Goal: Task Accomplishment & Management: Complete application form

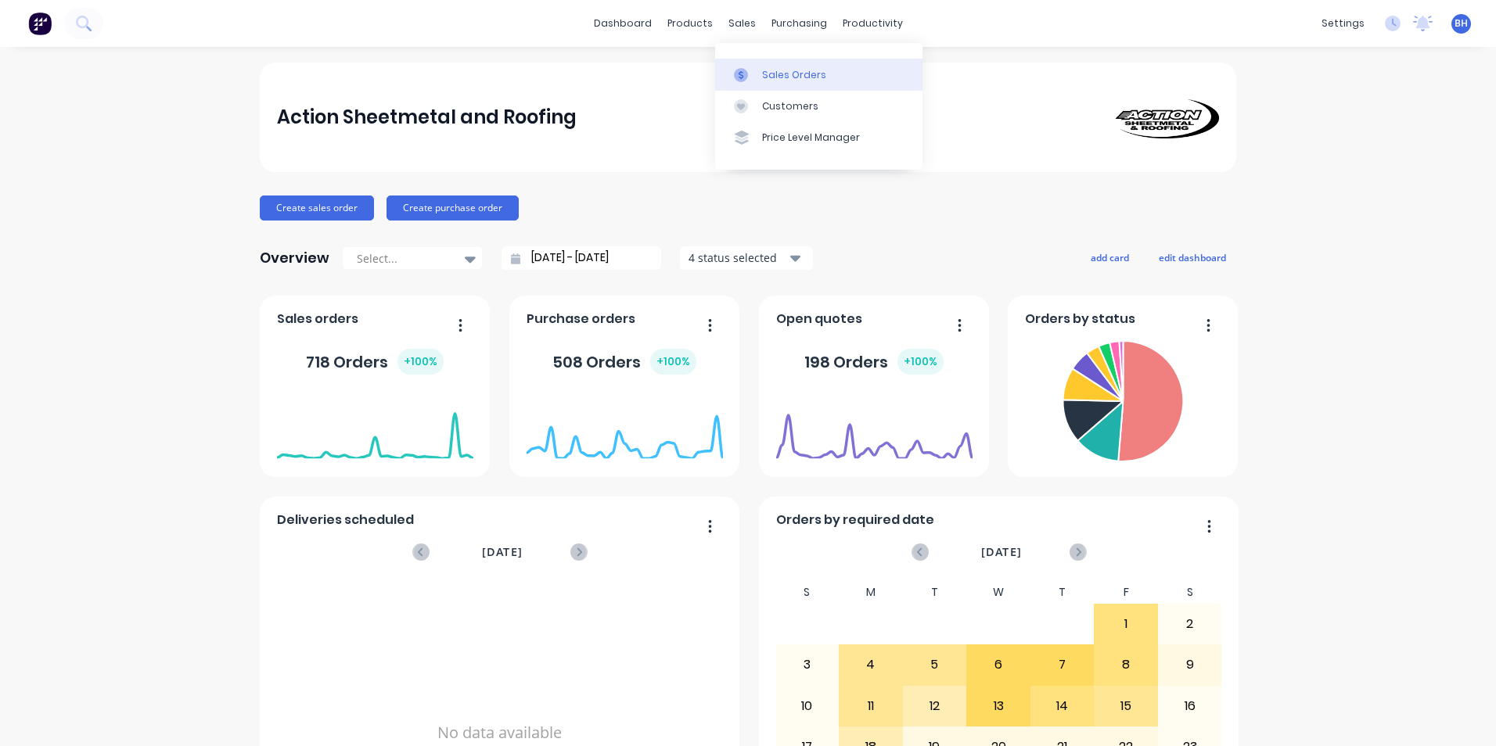
click at [777, 74] on div "Sales Orders" at bounding box center [794, 75] width 64 height 14
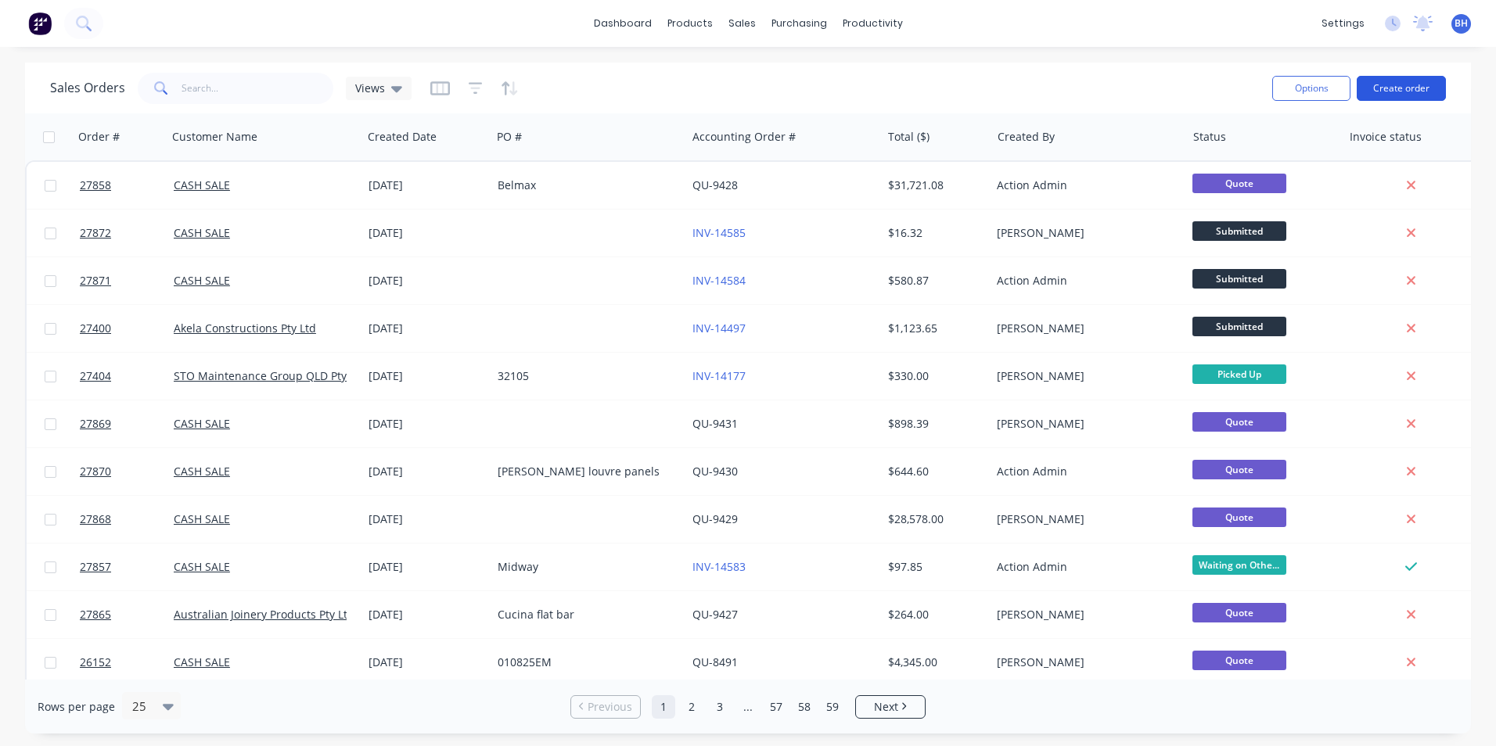
click at [1408, 80] on button "Create order" at bounding box center [1401, 88] width 89 height 25
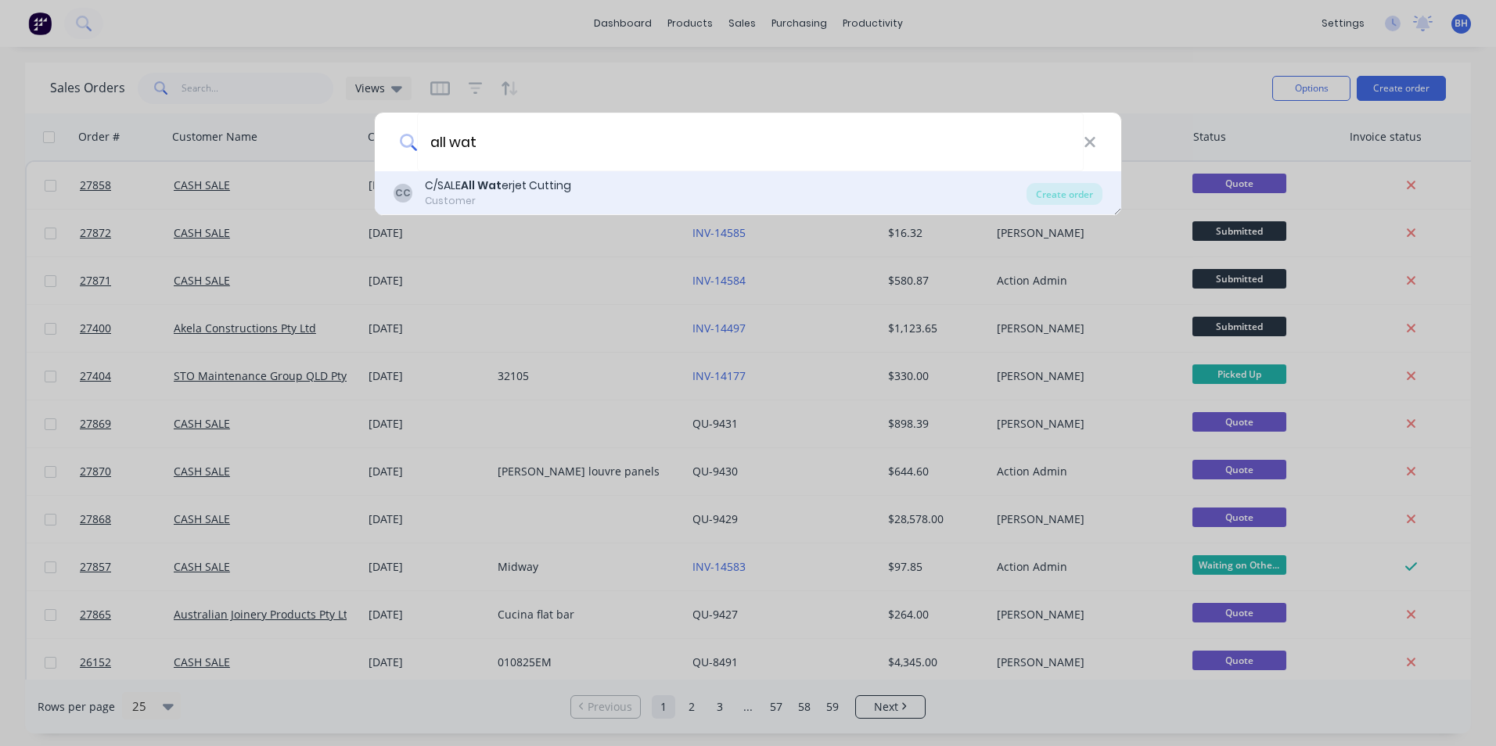
type input "all wat"
click at [559, 187] on div "C/SALE All Wat erjet Cutting" at bounding box center [498, 186] width 146 height 16
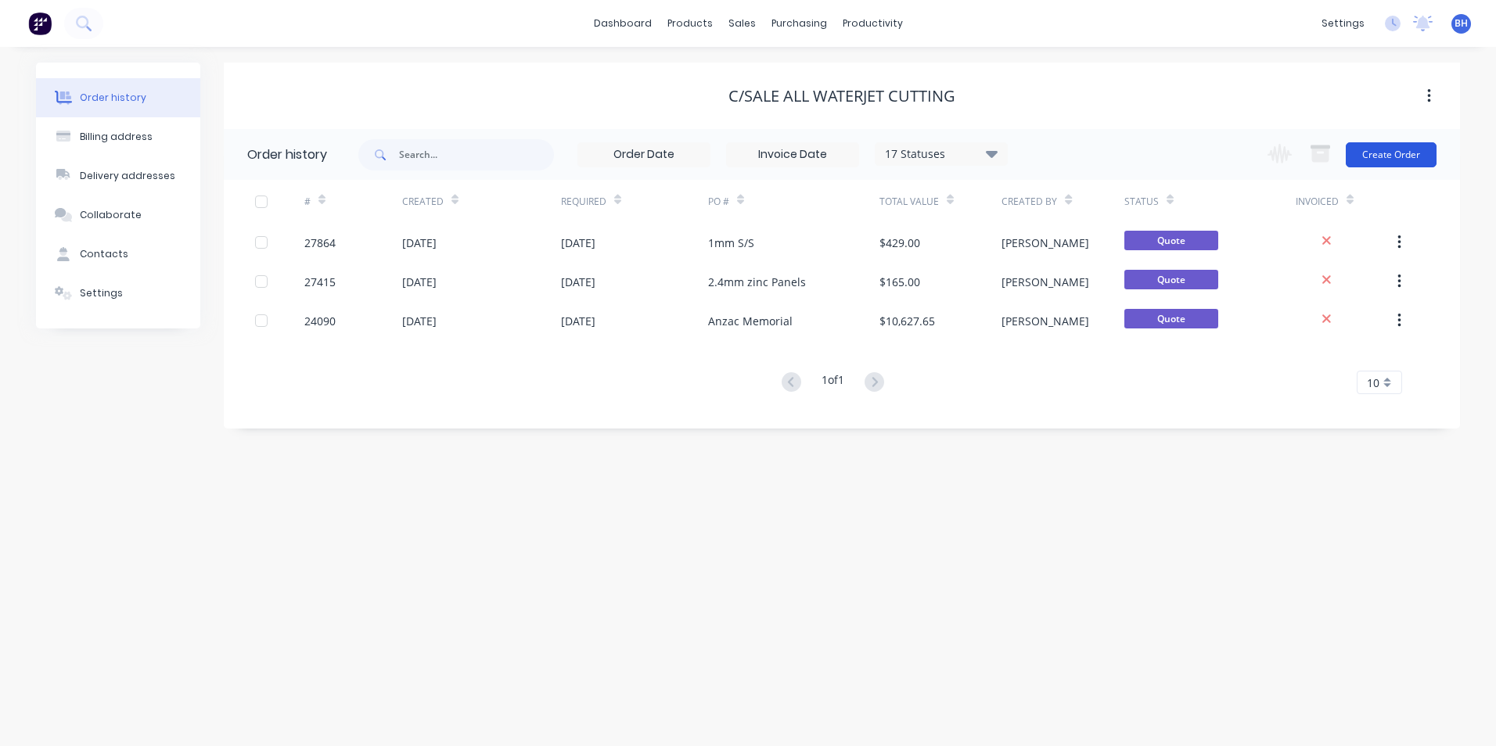
click at [1390, 155] on button "Create Order" at bounding box center [1391, 154] width 91 height 25
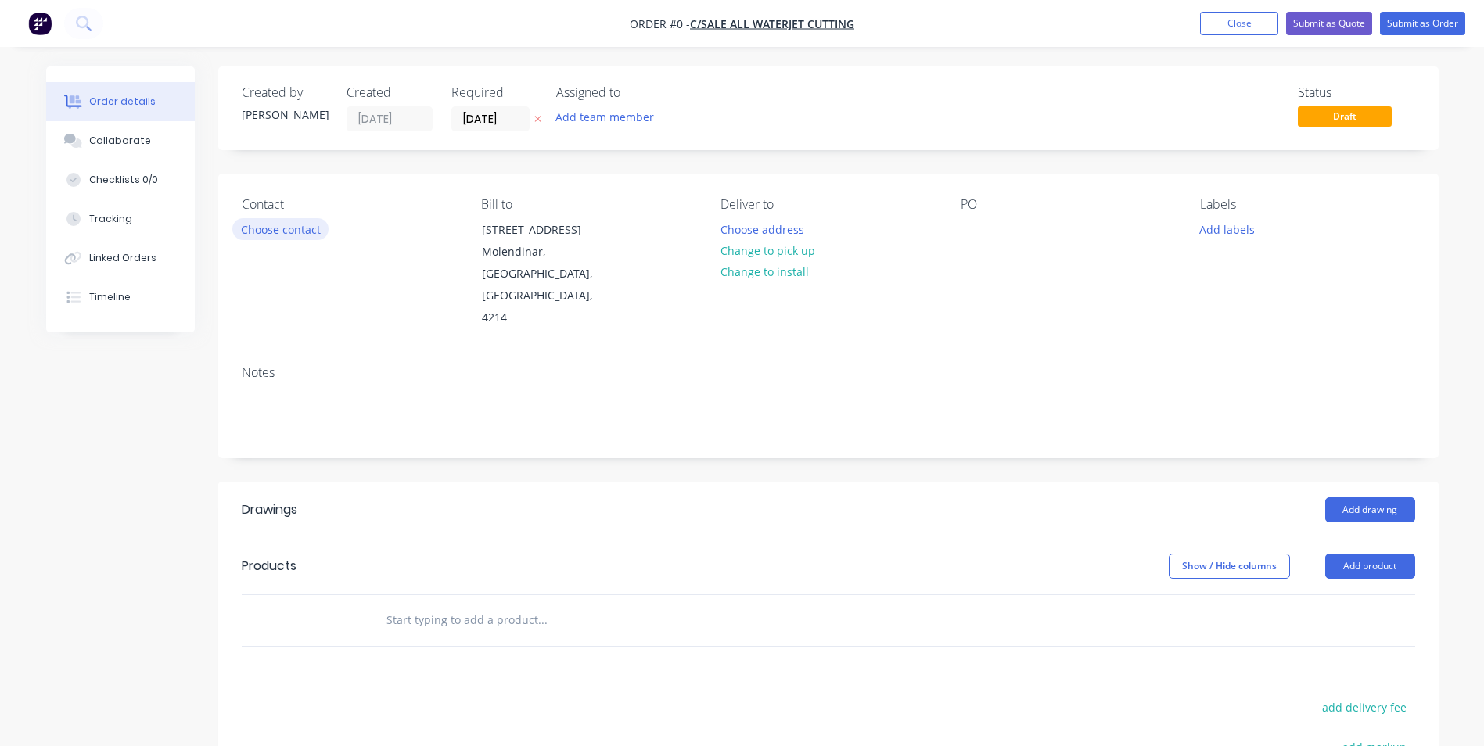
click at [312, 230] on button "Choose contact" at bounding box center [280, 228] width 96 height 21
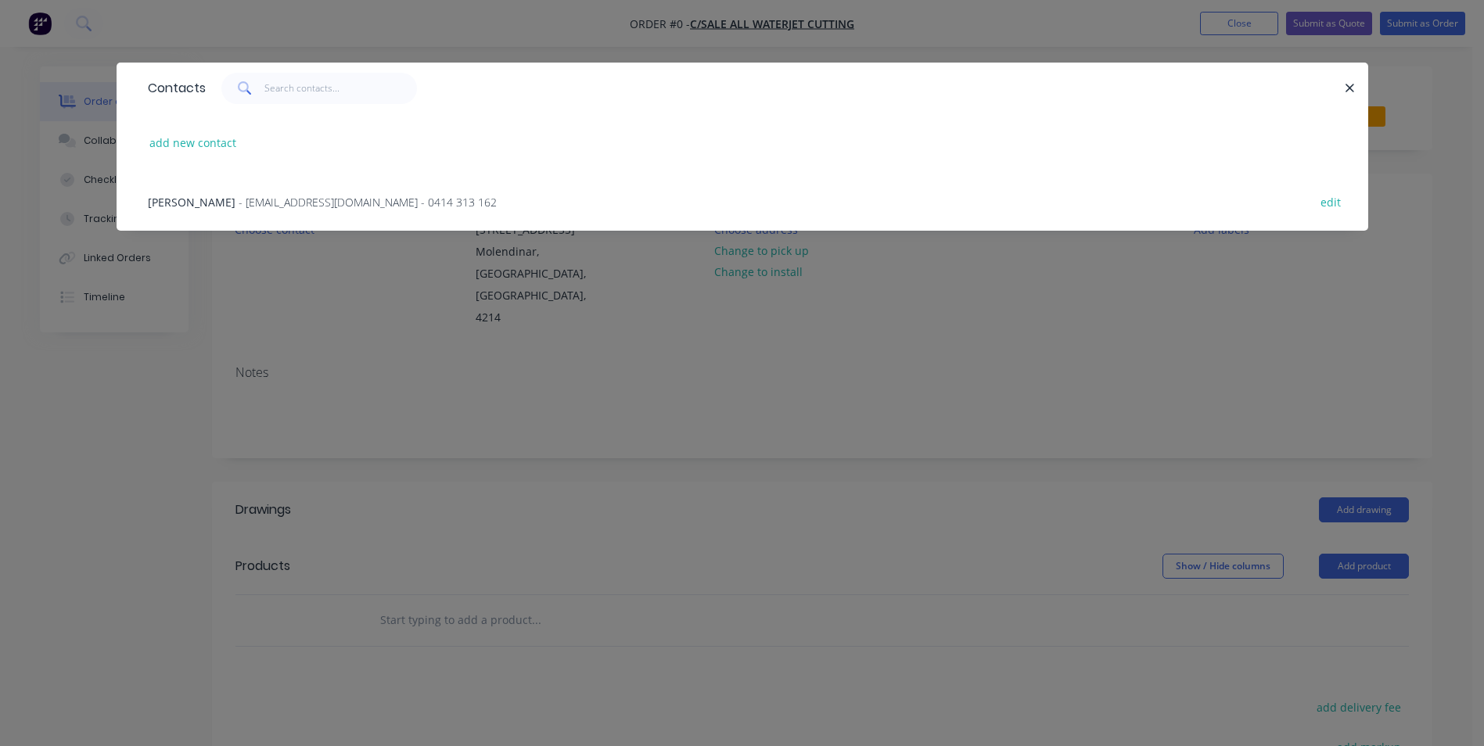
click at [288, 203] on span "- [EMAIL_ADDRESS][DOMAIN_NAME] - 0414 313 162" at bounding box center [368, 202] width 258 height 15
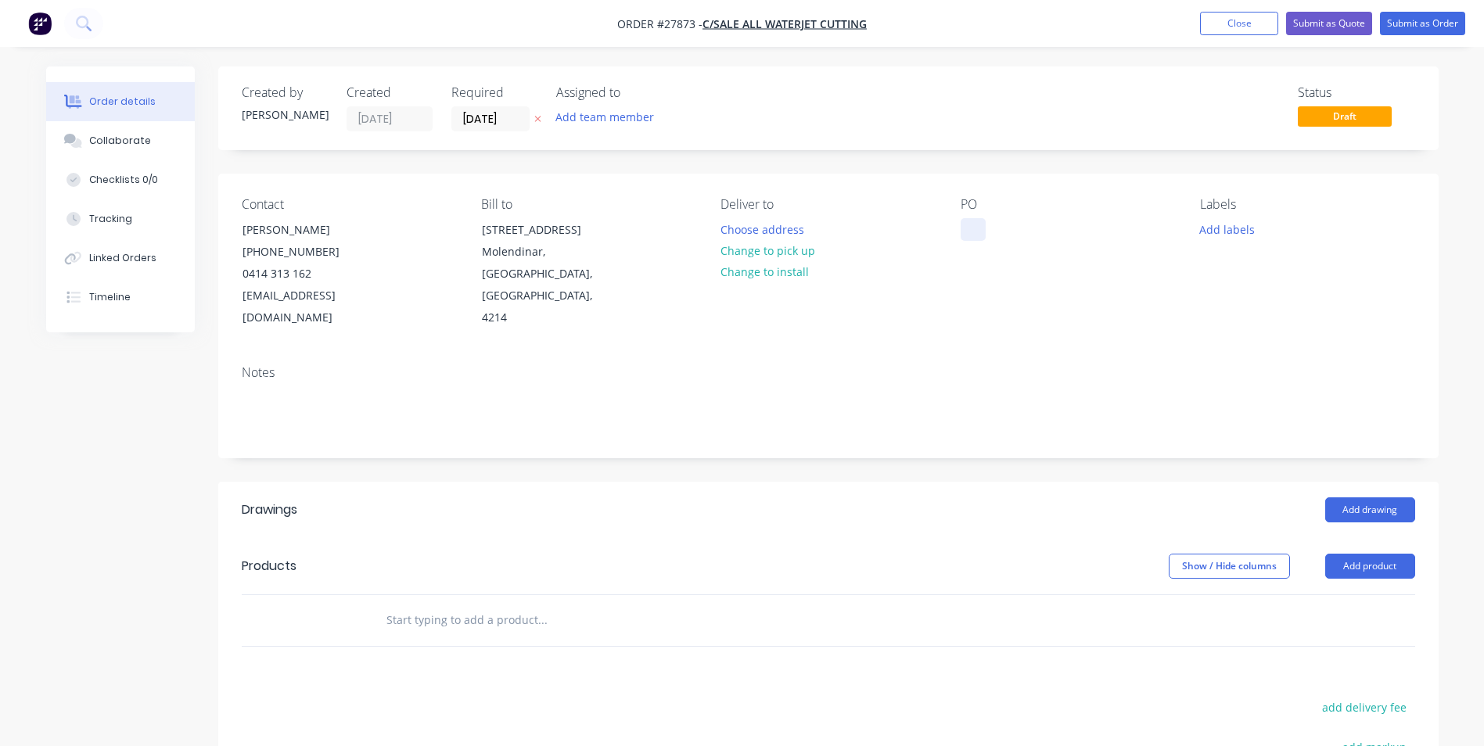
click at [972, 218] on div at bounding box center [973, 229] width 25 height 23
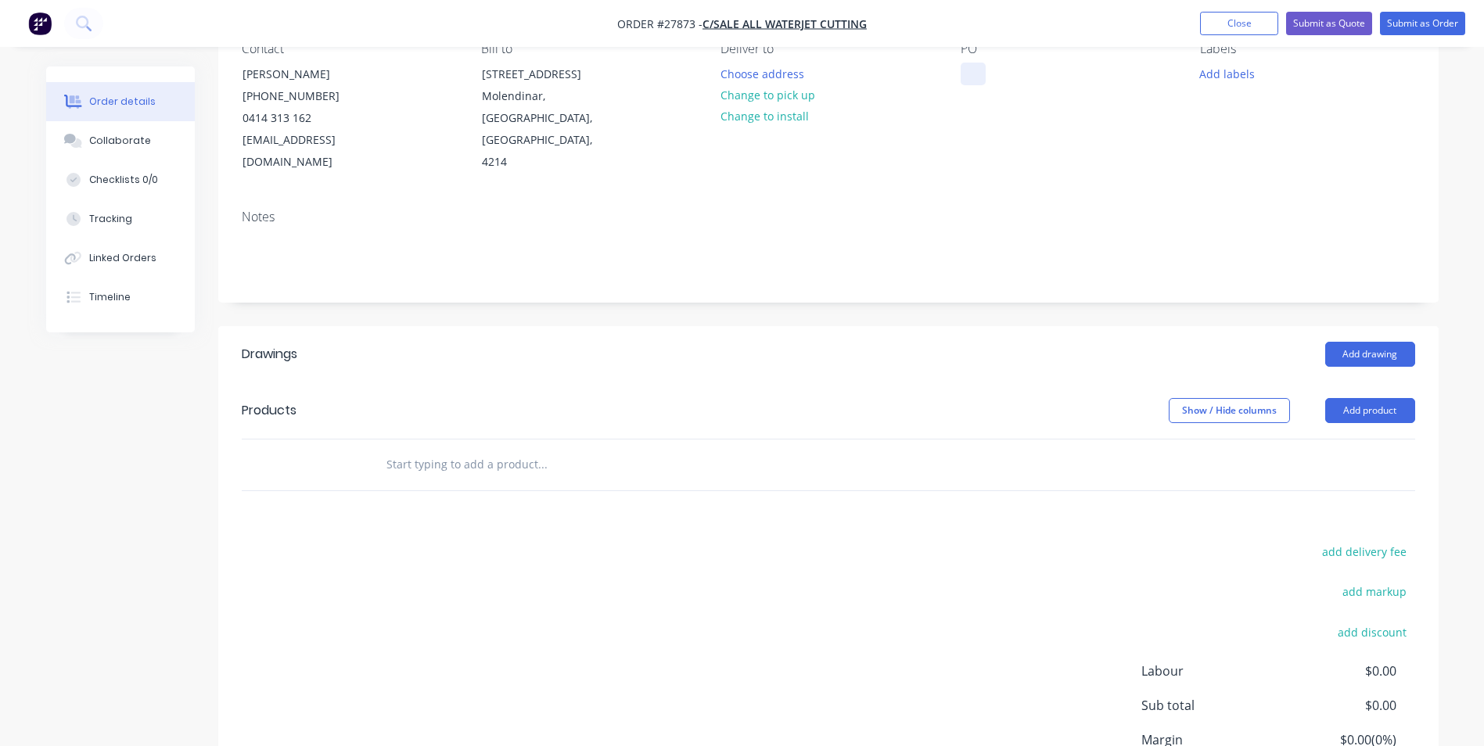
scroll to position [156, 0]
click at [1023, 196] on div "Notes" at bounding box center [828, 248] width 1220 height 105
click at [1217, 74] on button "Add labels" at bounding box center [1228, 72] width 72 height 21
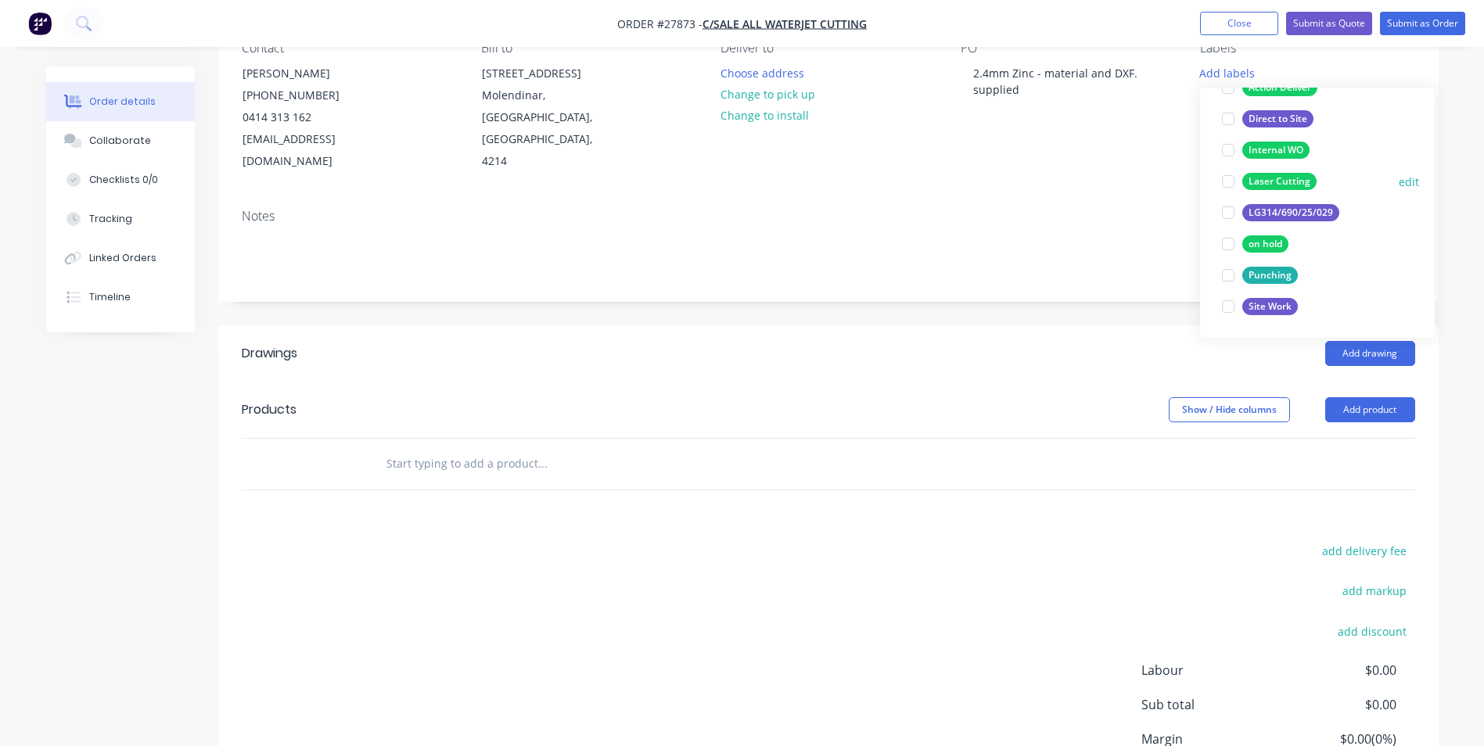
click at [1233, 183] on div at bounding box center [1228, 181] width 31 height 31
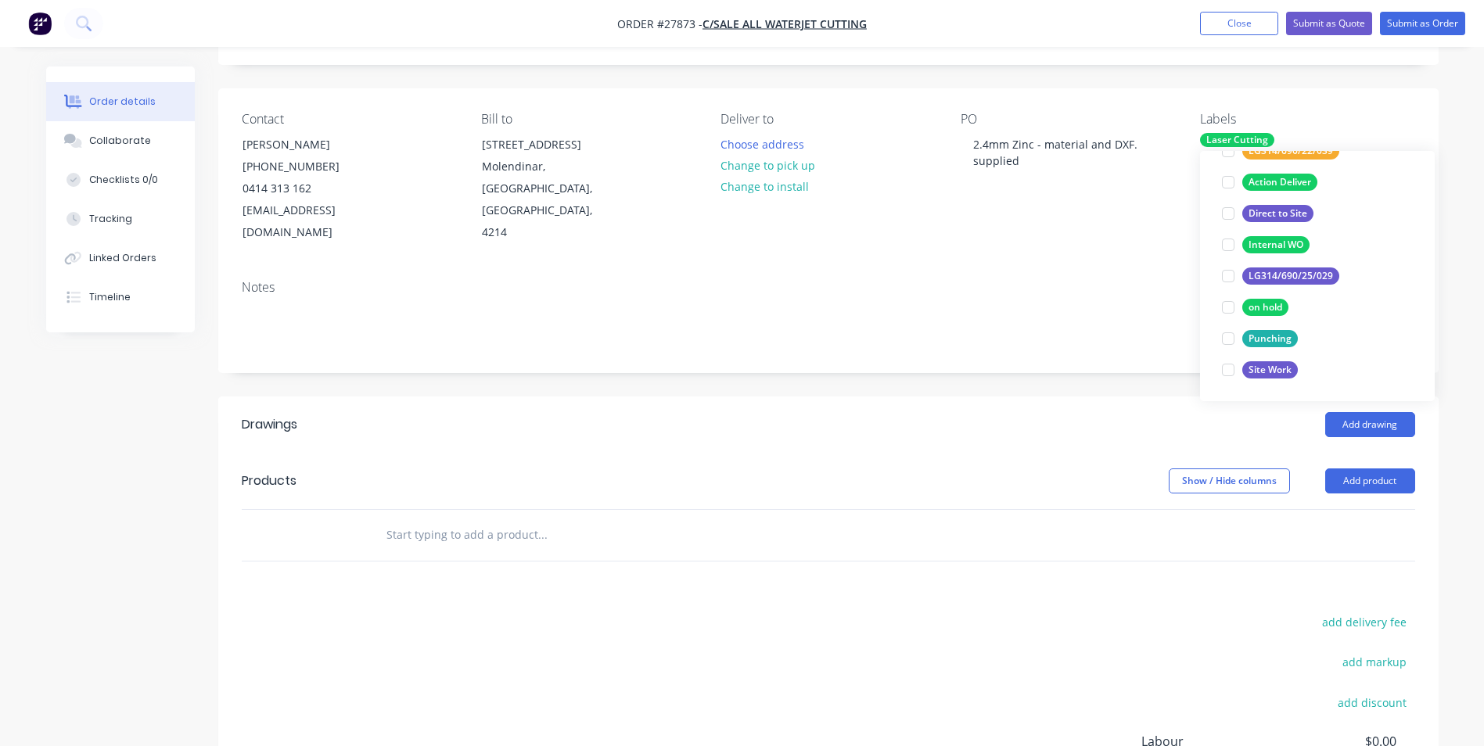
scroll to position [78, 0]
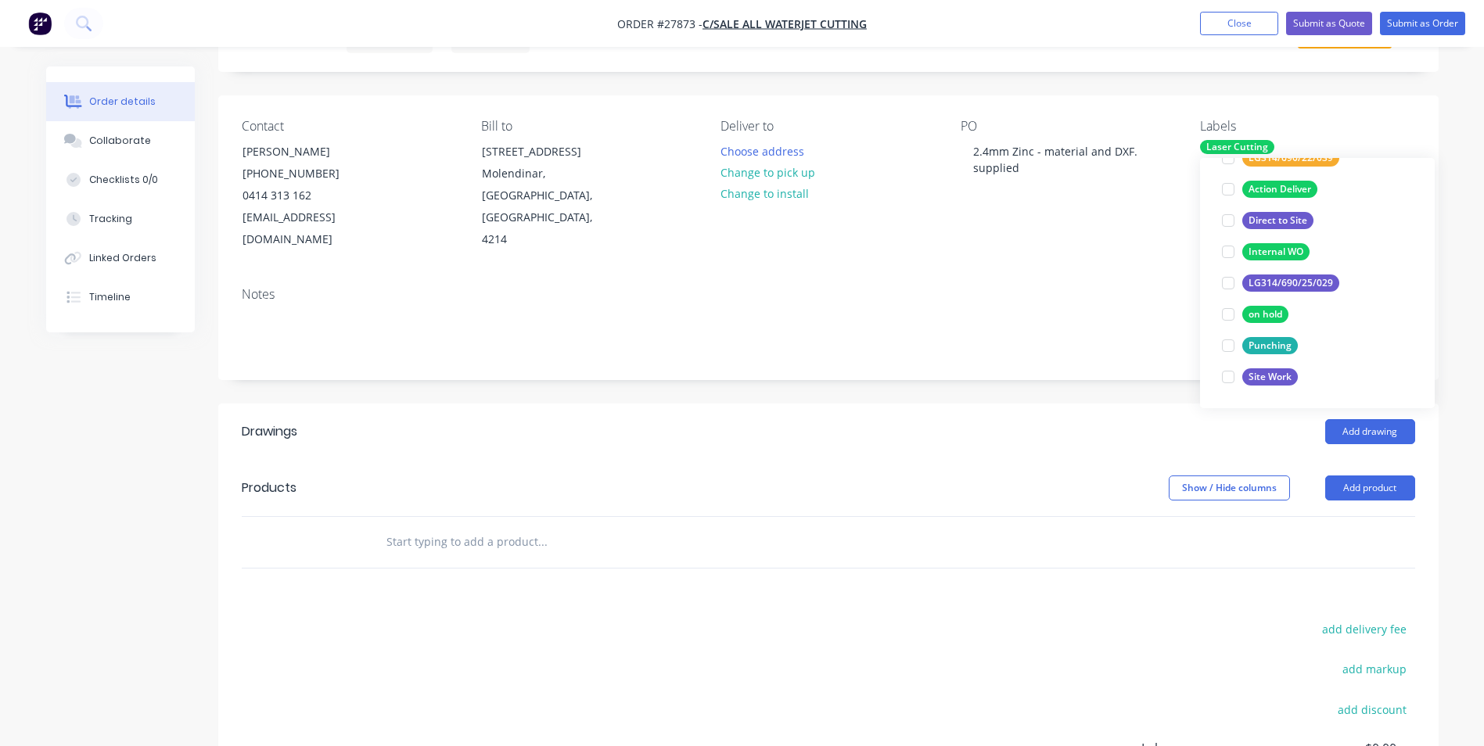
click at [1123, 243] on div "Contact [PERSON_NAME] [PHONE_NUMBER] [EMAIL_ADDRESS][DOMAIN_NAME] Bill to [STRE…" at bounding box center [828, 184] width 1220 height 179
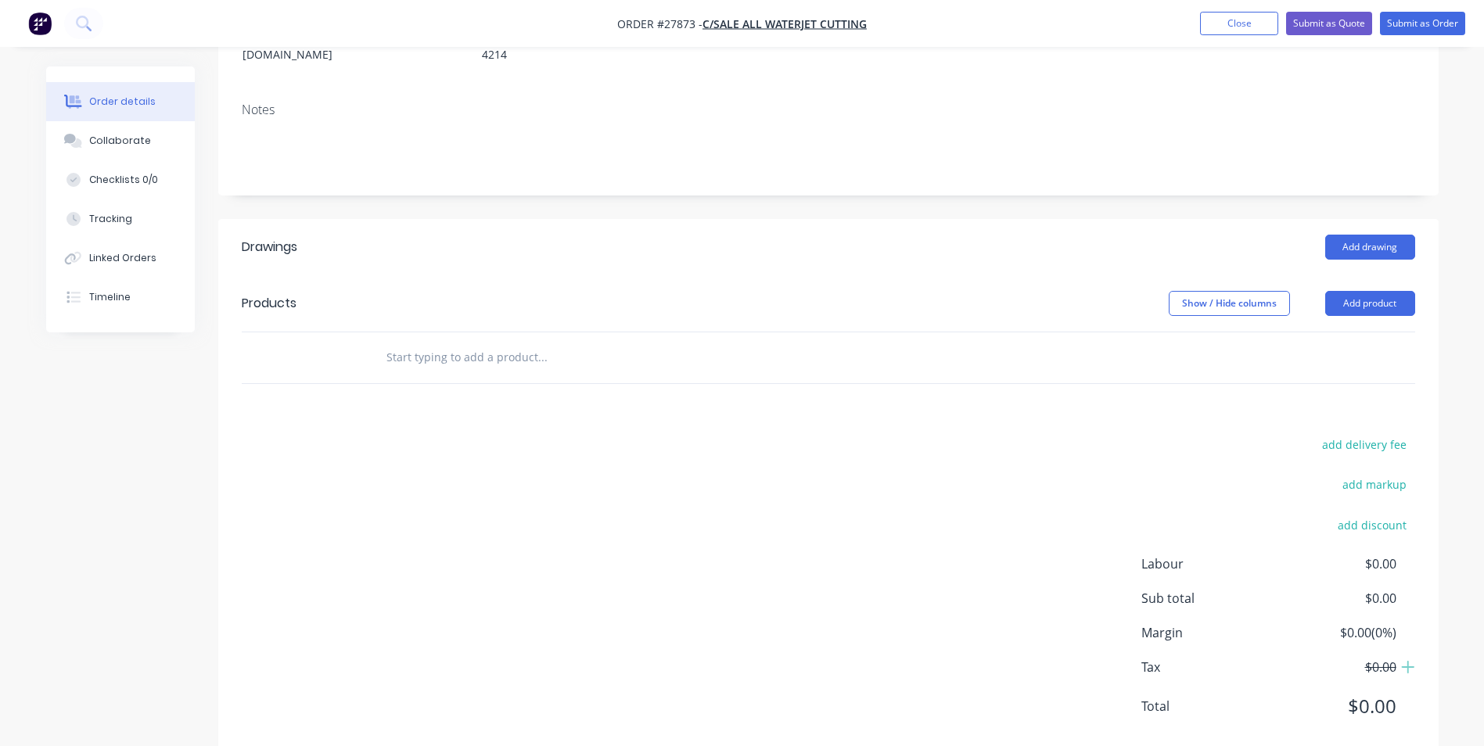
scroll to position [278, 0]
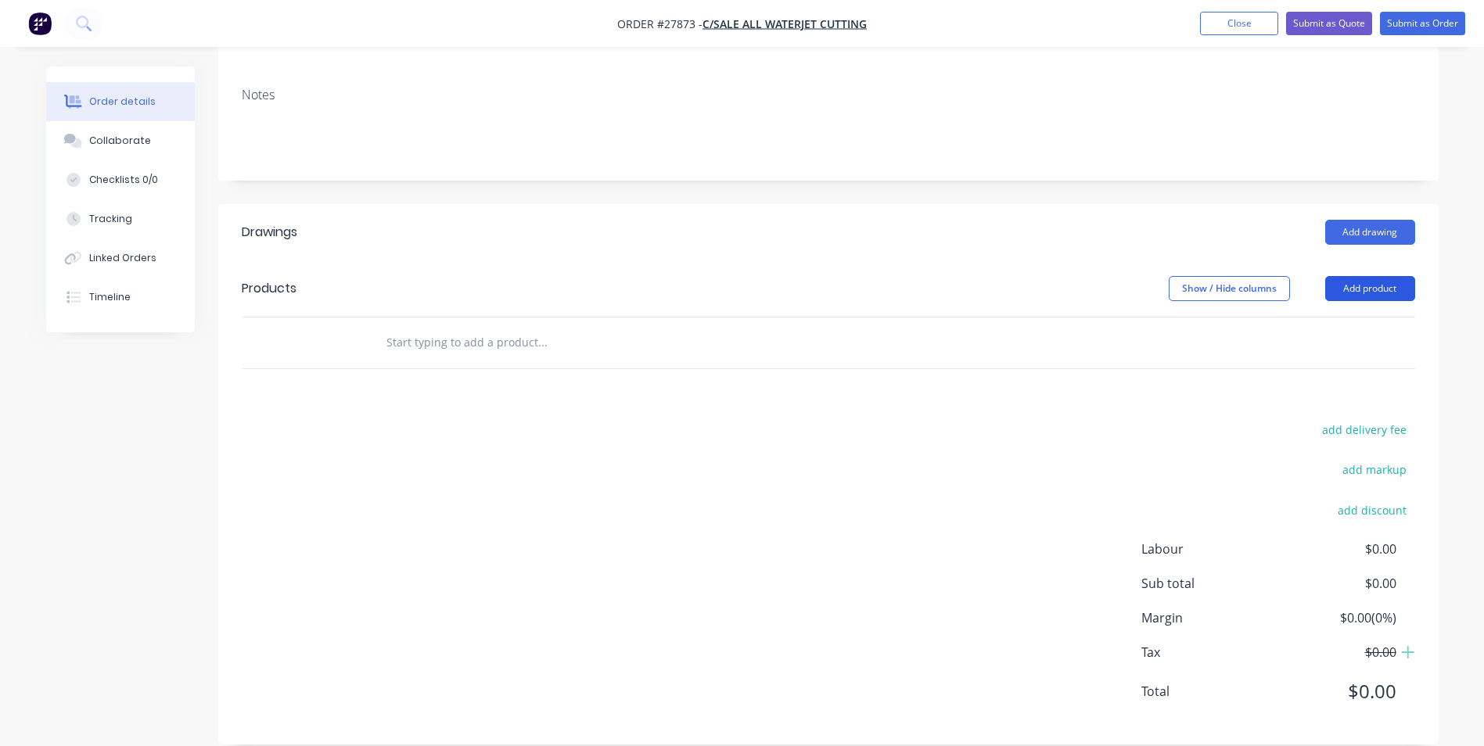
click at [1388, 276] on button "Add product" at bounding box center [1370, 288] width 90 height 25
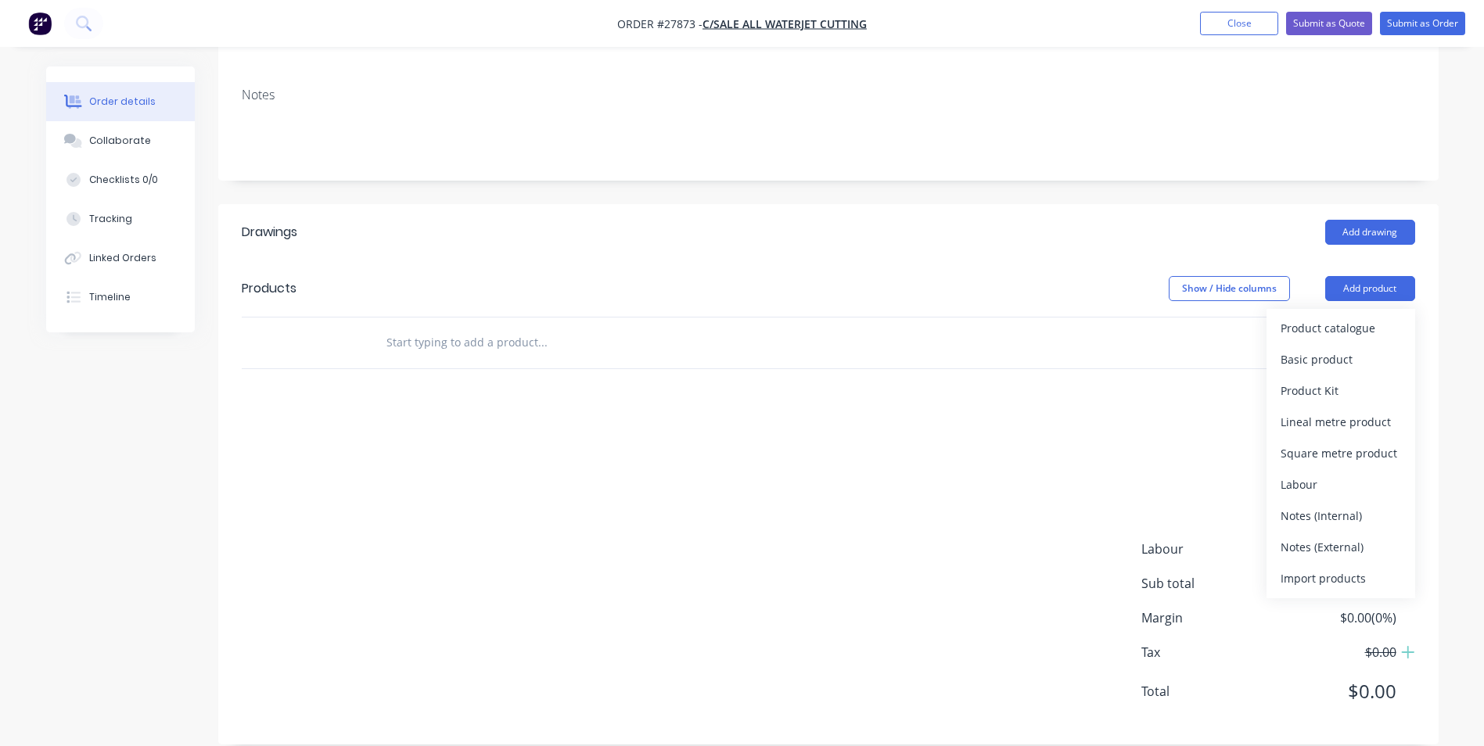
click at [1201, 343] on div at bounding box center [829, 343] width 1174 height 51
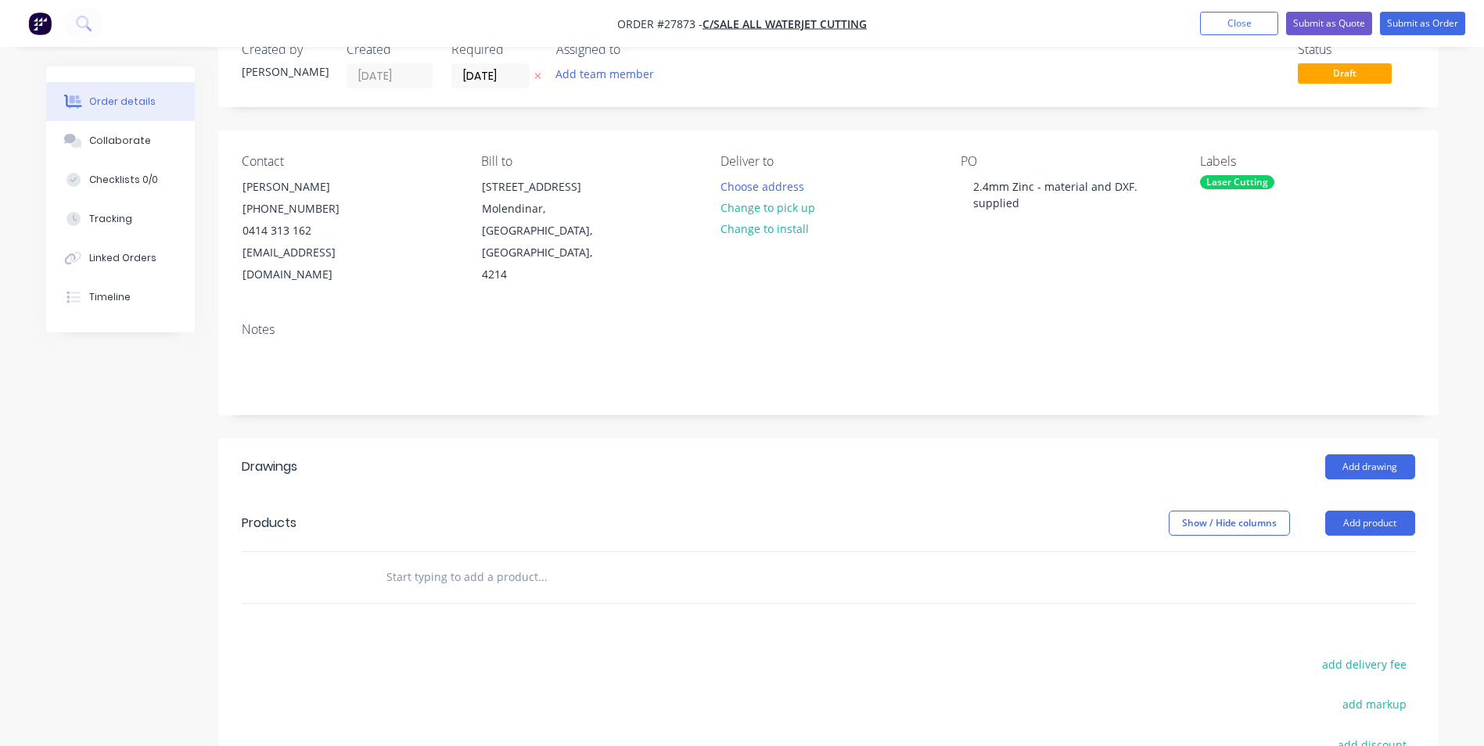
scroll to position [78, 0]
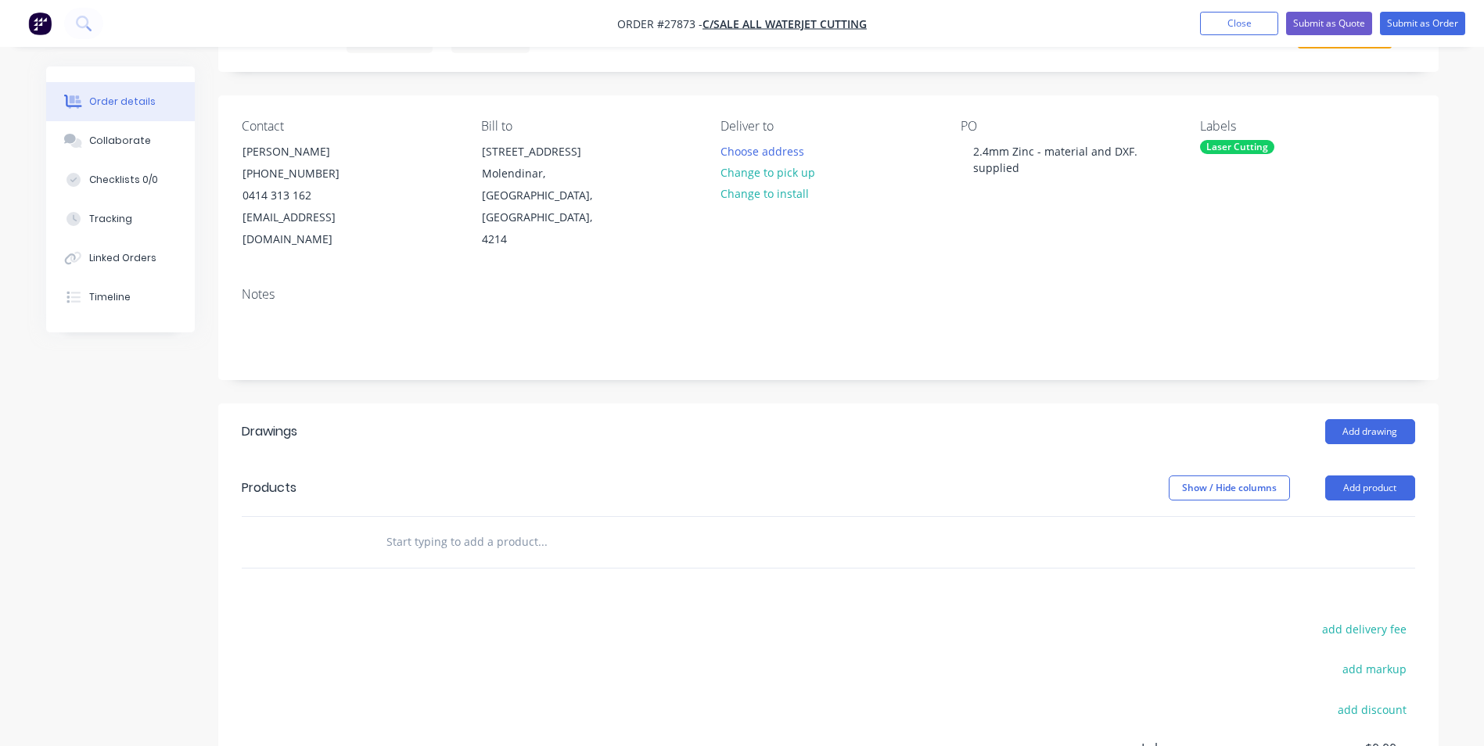
click at [415, 527] on input "text" at bounding box center [542, 542] width 313 height 31
type input "u"
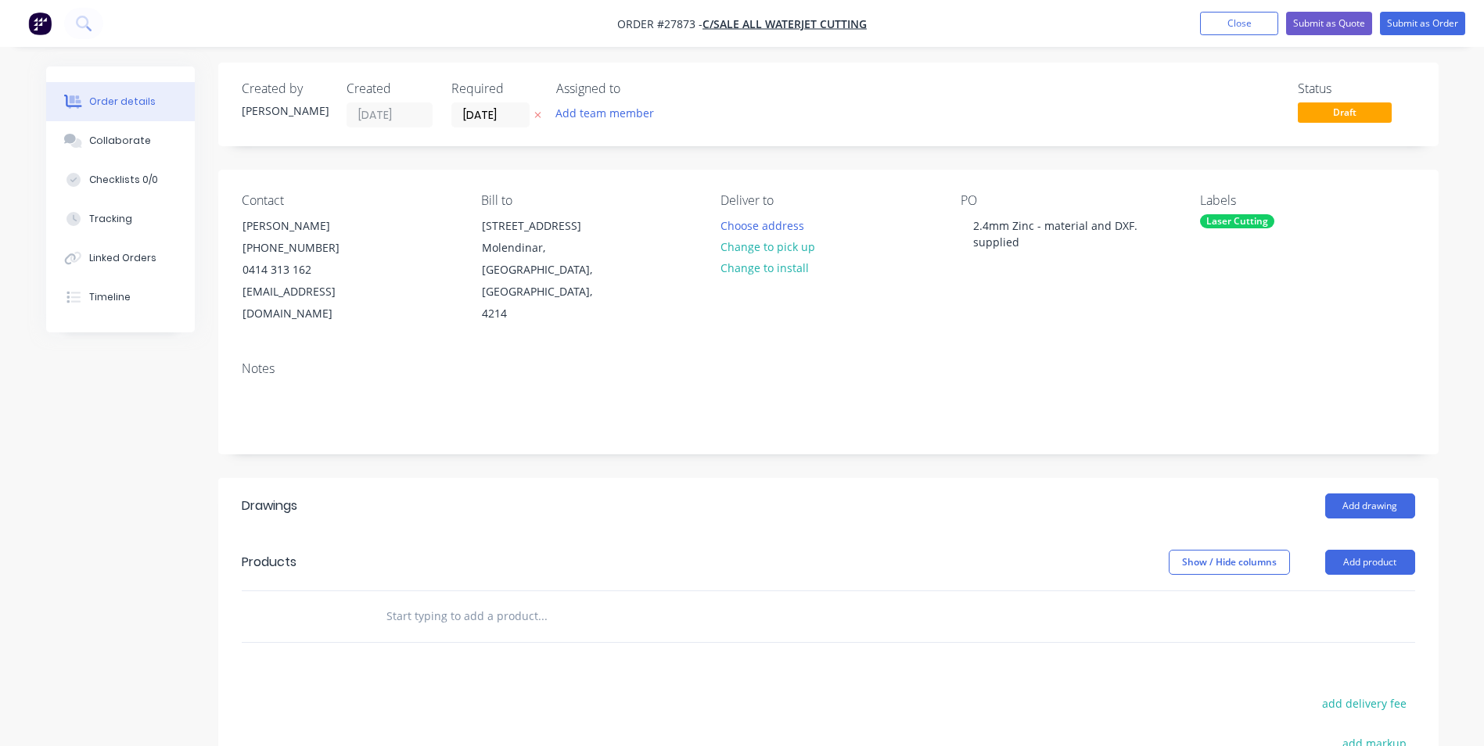
scroll to position [0, 0]
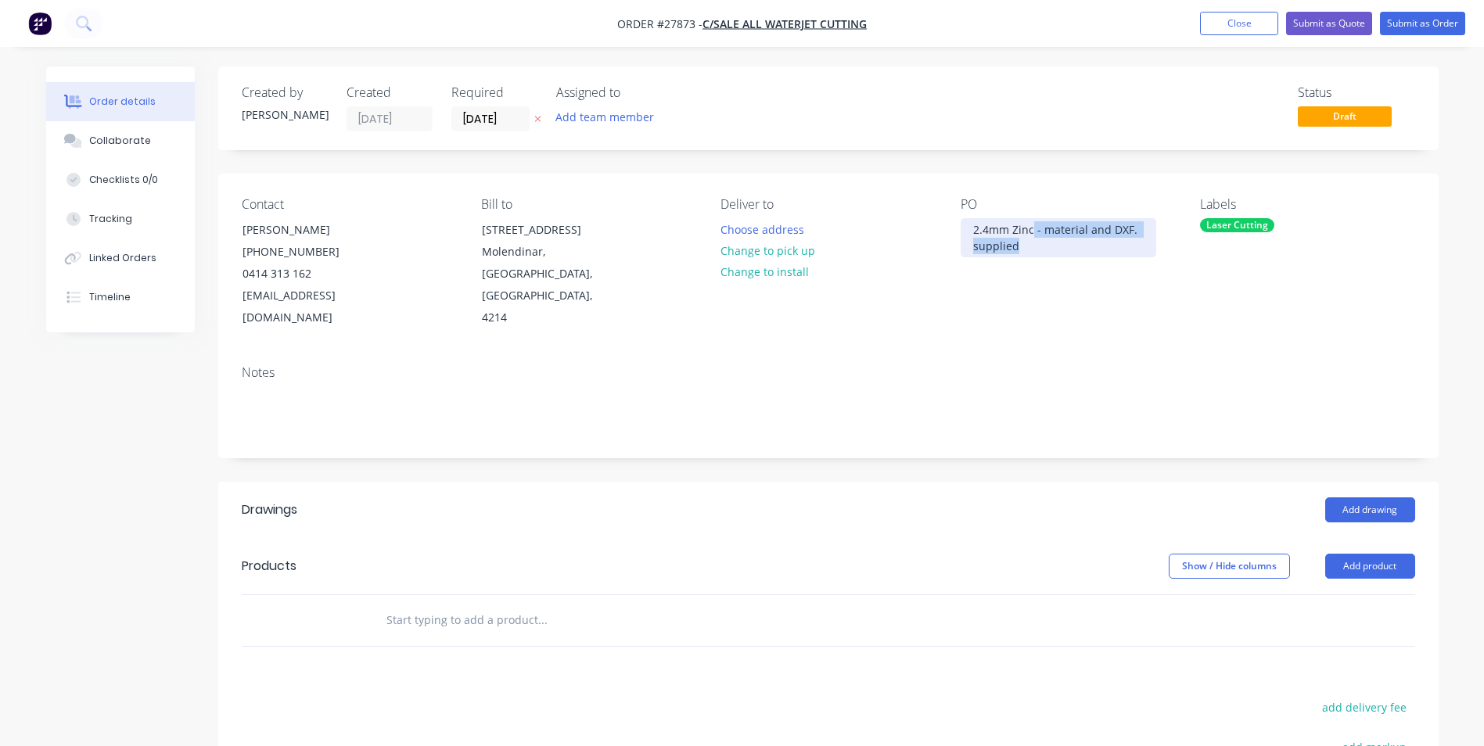
drag, startPoint x: 1032, startPoint y: 247, endPoint x: 1033, endPoint y: 230, distance: 17.3
click at [1033, 230] on div "2.4mm Zinc - material and DXF. supplied" at bounding box center [1059, 237] width 196 height 39
copy div "- material and DXF. supplied"
click at [498, 606] on input "text" at bounding box center [542, 620] width 313 height 31
click at [484, 605] on input "text" at bounding box center [542, 620] width 313 height 31
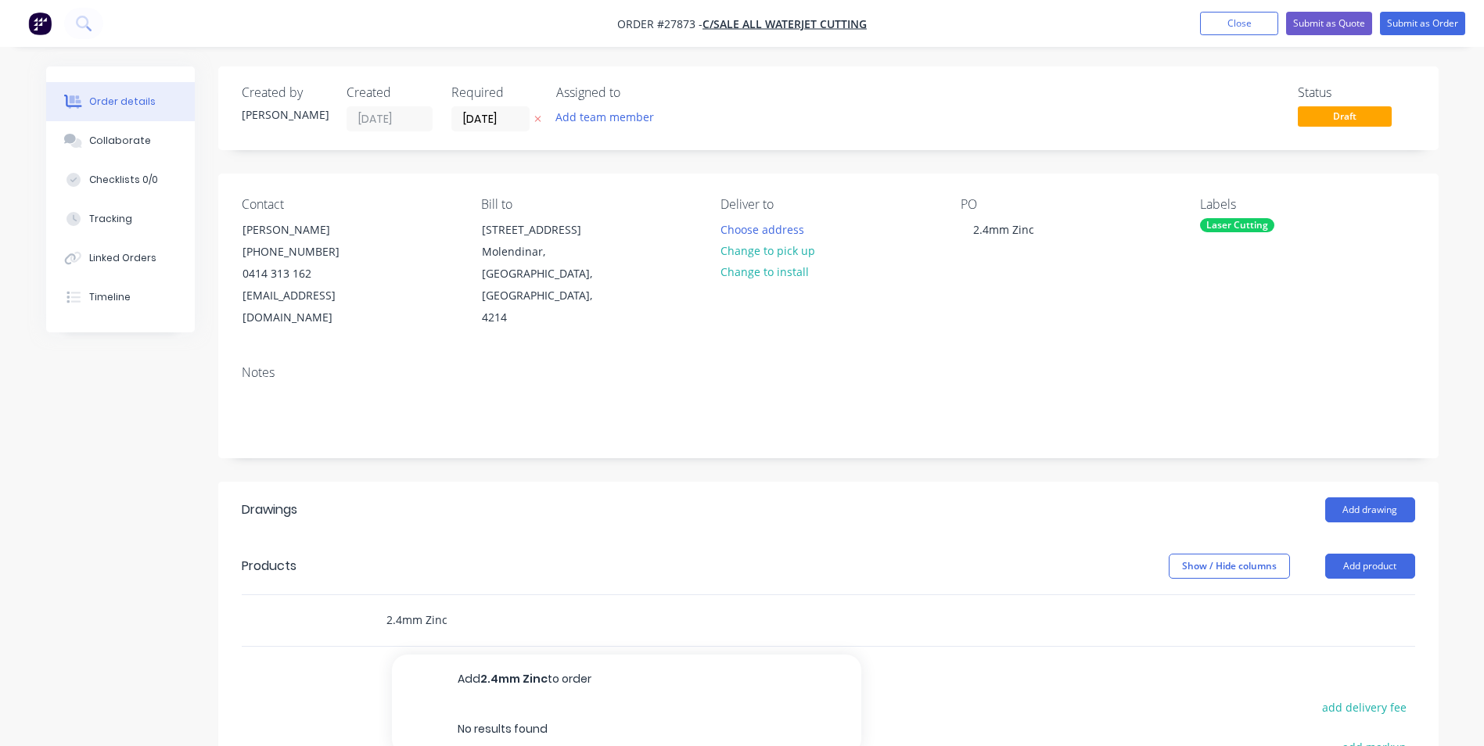
type input "2.4mm Zinc"
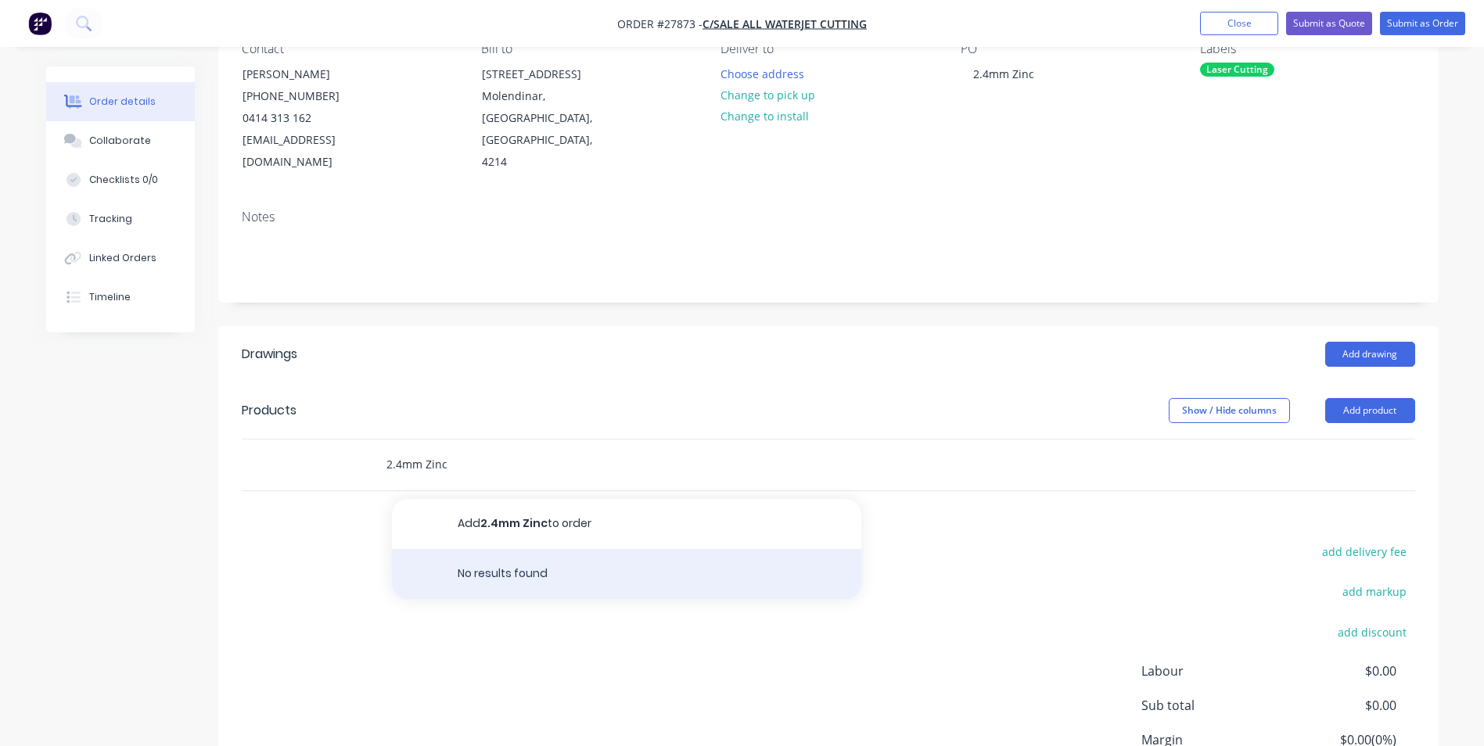
scroll to position [156, 0]
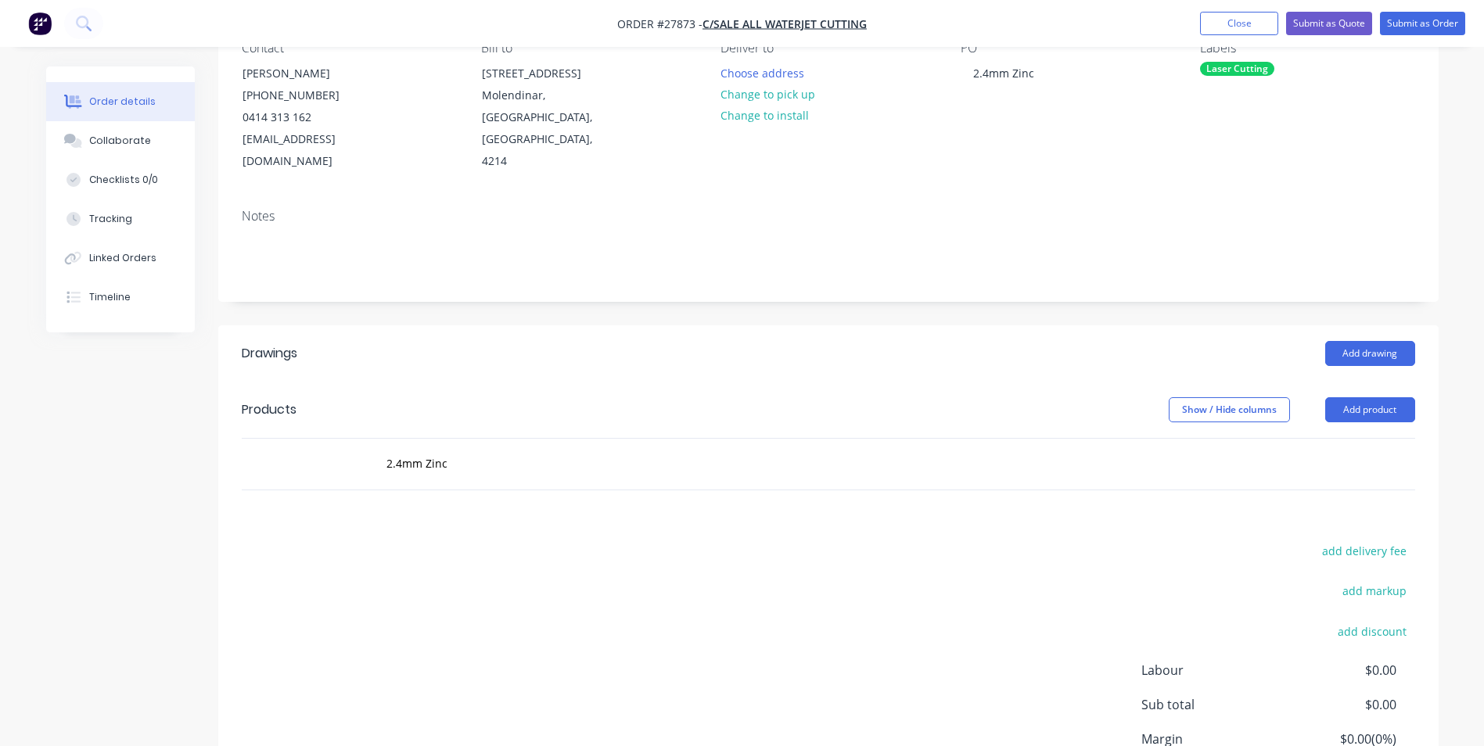
click at [555, 458] on div "2.4mm Zinc" at bounding box center [648, 464] width 563 height 51
click at [552, 448] on input "2.4mm Zinc" at bounding box center [542, 463] width 313 height 31
drag, startPoint x: 435, startPoint y: 444, endPoint x: 364, endPoint y: 447, distance: 71.3
click at [364, 447] on div "2.4mm Zinc Add 2.4mm Zinc to order No results found" at bounding box center [829, 464] width 1174 height 51
click at [1360, 397] on button "Add product" at bounding box center [1370, 409] width 90 height 25
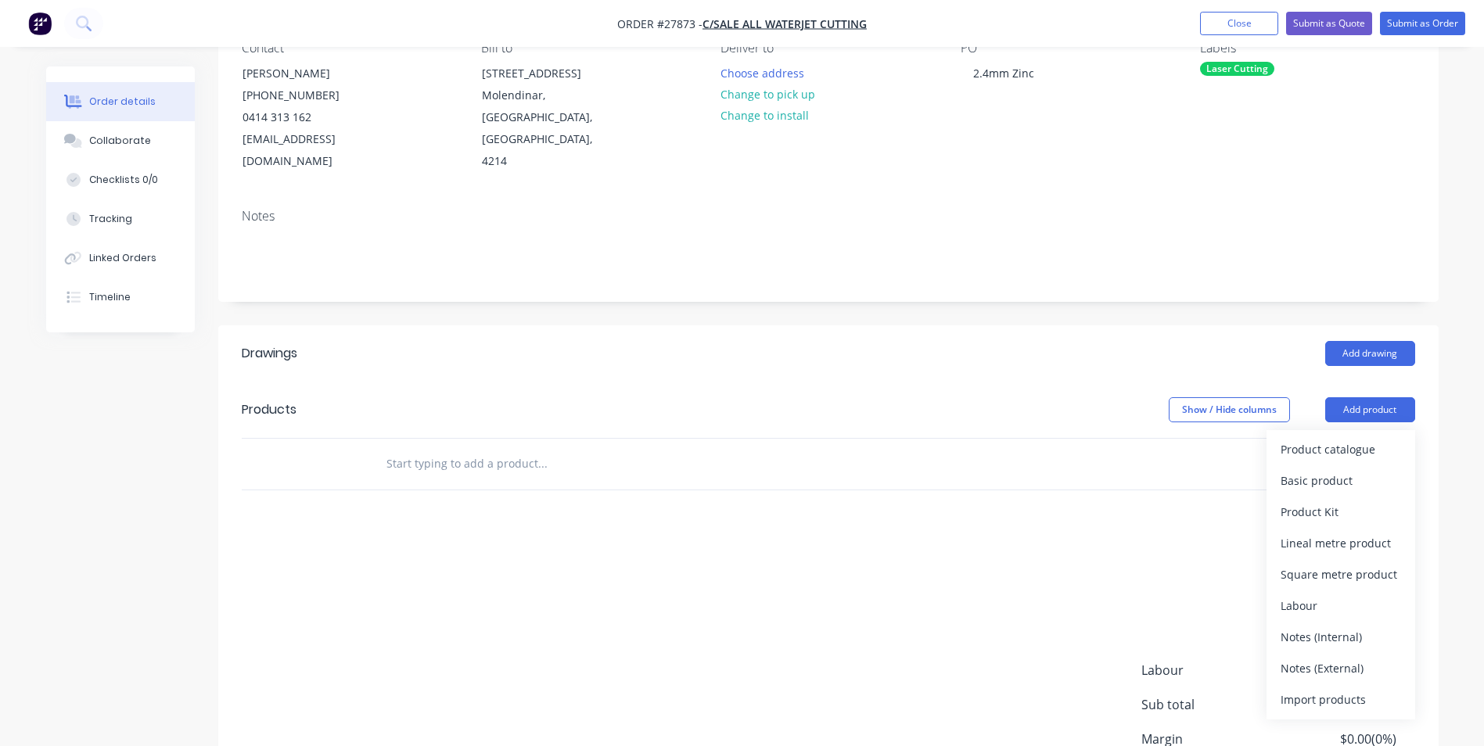
click at [1333, 626] on div "Notes (Internal)" at bounding box center [1341, 637] width 120 height 23
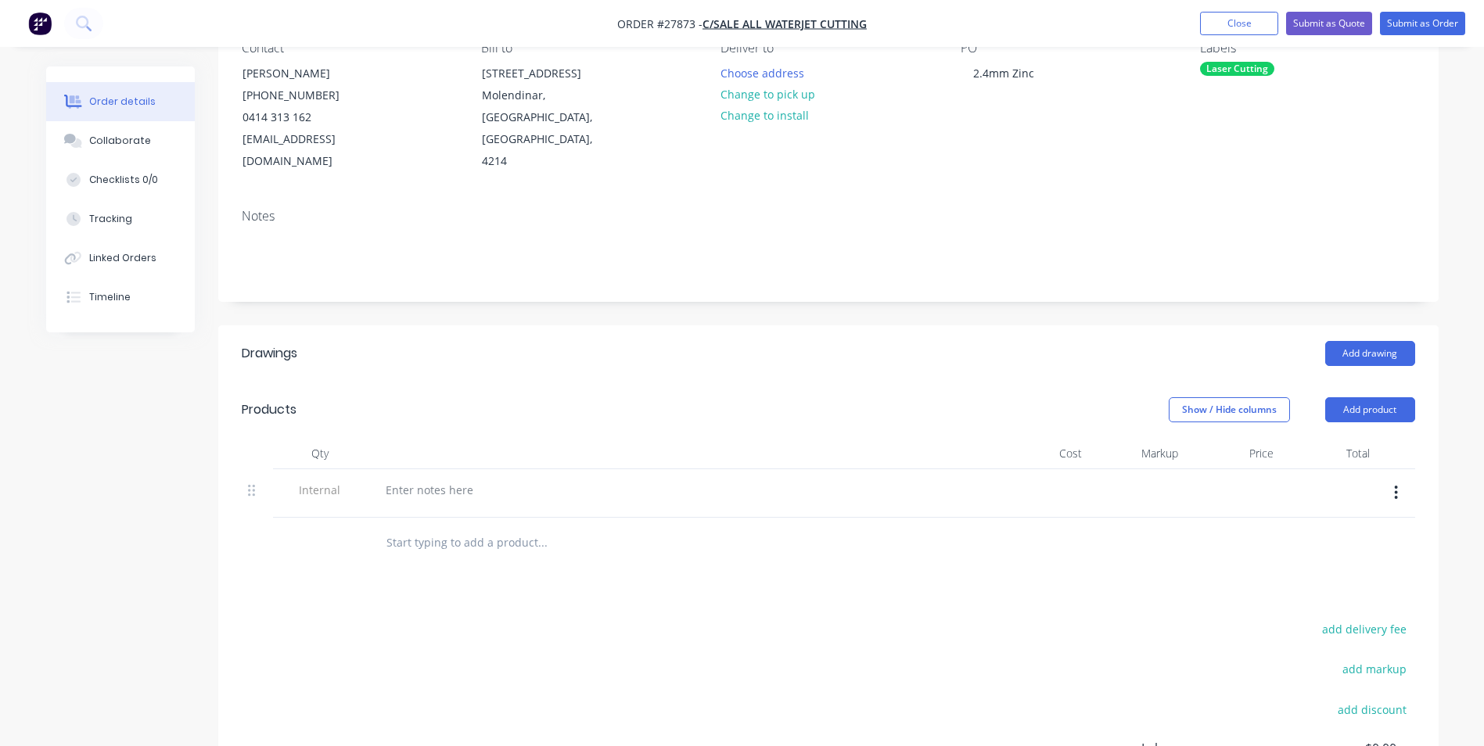
click at [528, 530] on input "text" at bounding box center [542, 542] width 313 height 31
click at [1084, 469] on div at bounding box center [1041, 493] width 96 height 49
drag, startPoint x: 533, startPoint y: 463, endPoint x: 461, endPoint y: 462, distance: 72.0
click at [532, 479] on div at bounding box center [679, 490] width 613 height 23
click at [437, 479] on div at bounding box center [429, 490] width 113 height 23
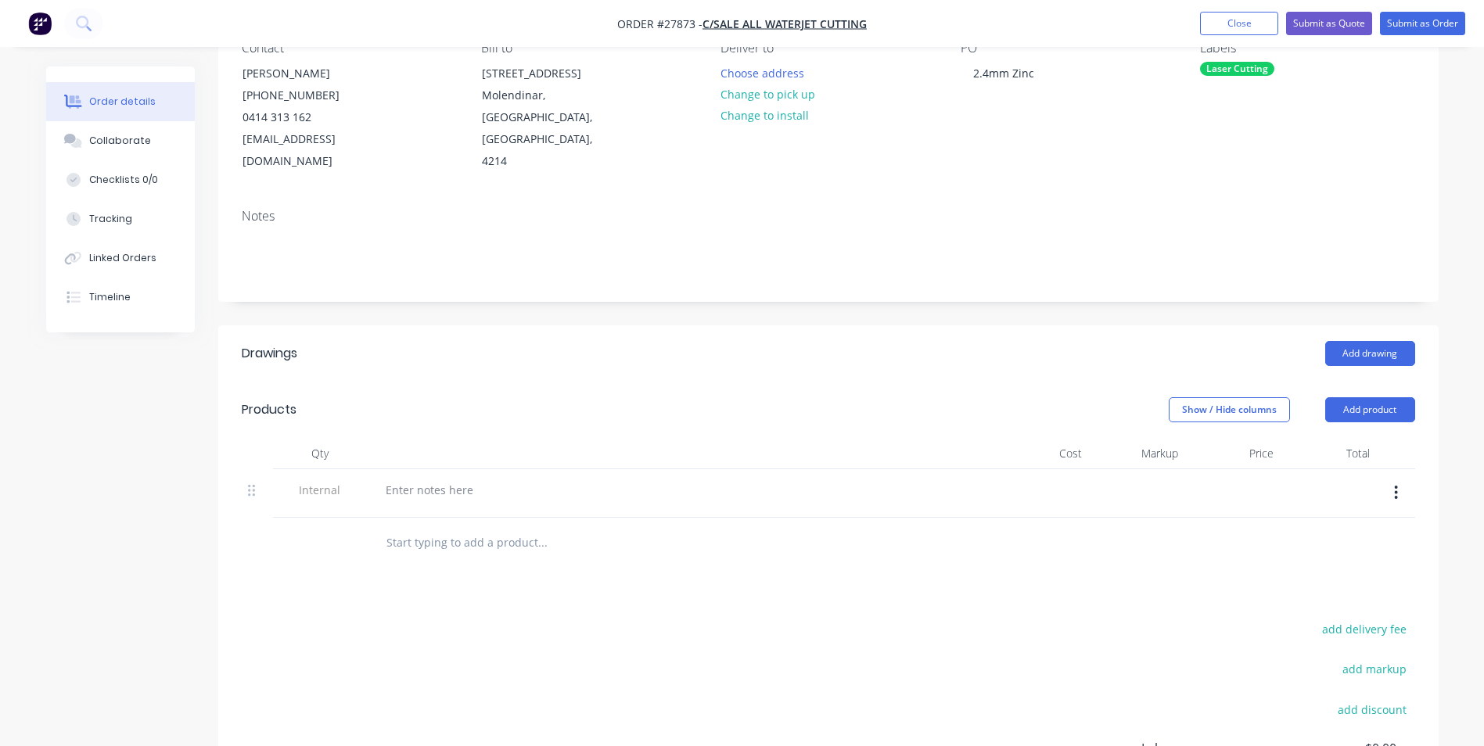
click at [325, 482] on span "Internal" at bounding box center [319, 490] width 81 height 16
type input "2.4mm"
drag, startPoint x: 389, startPoint y: 512, endPoint x: 353, endPoint y: 515, distance: 36.1
click at [347, 518] on div "2.4mm Add 2.4mm to order No results found" at bounding box center [829, 543] width 1174 height 51
drag, startPoint x: 877, startPoint y: 552, endPoint x: 817, endPoint y: 539, distance: 61.7
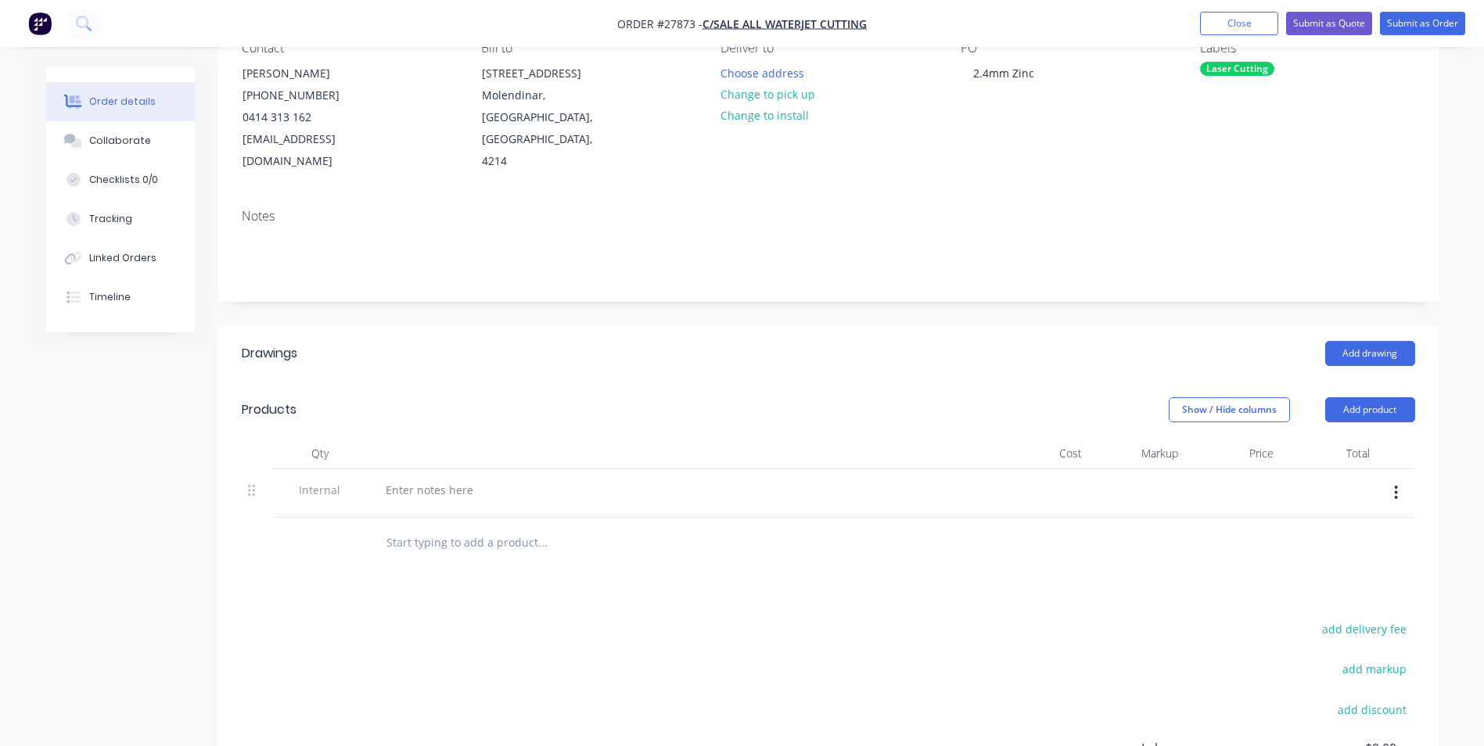
click at [868, 552] on div "Drawings Add drawing Products Show / Hide columns Add product Qty Cost Markup P…" at bounding box center [828, 634] width 1220 height 619
drag, startPoint x: 248, startPoint y: 465, endPoint x: 289, endPoint y: 474, distance: 41.8
click at [248, 483] on icon at bounding box center [251, 490] width 7 height 14
click at [1404, 479] on button "button" at bounding box center [1396, 493] width 37 height 28
click at [1286, 554] on div "Delete" at bounding box center [1341, 565] width 120 height 23
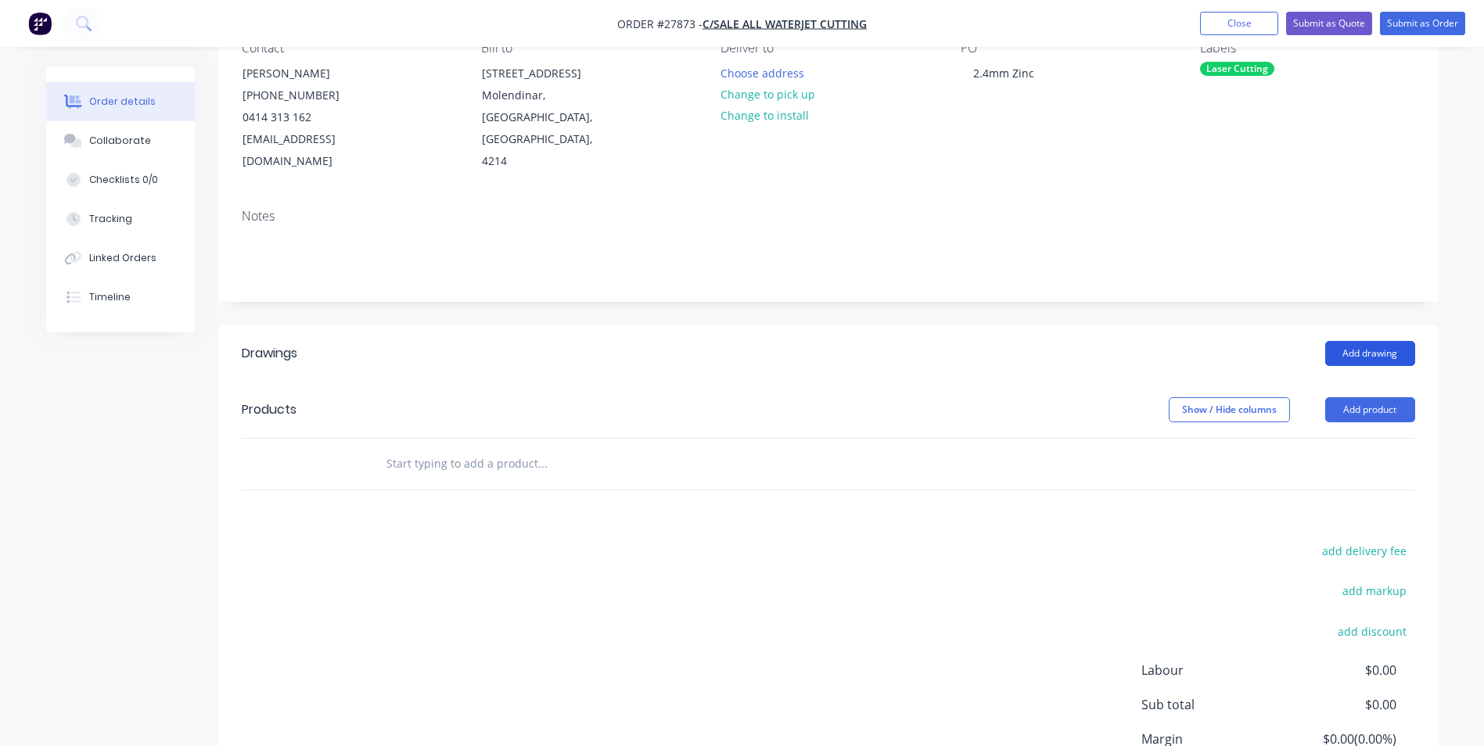
click at [1377, 341] on button "Add drawing" at bounding box center [1370, 353] width 90 height 25
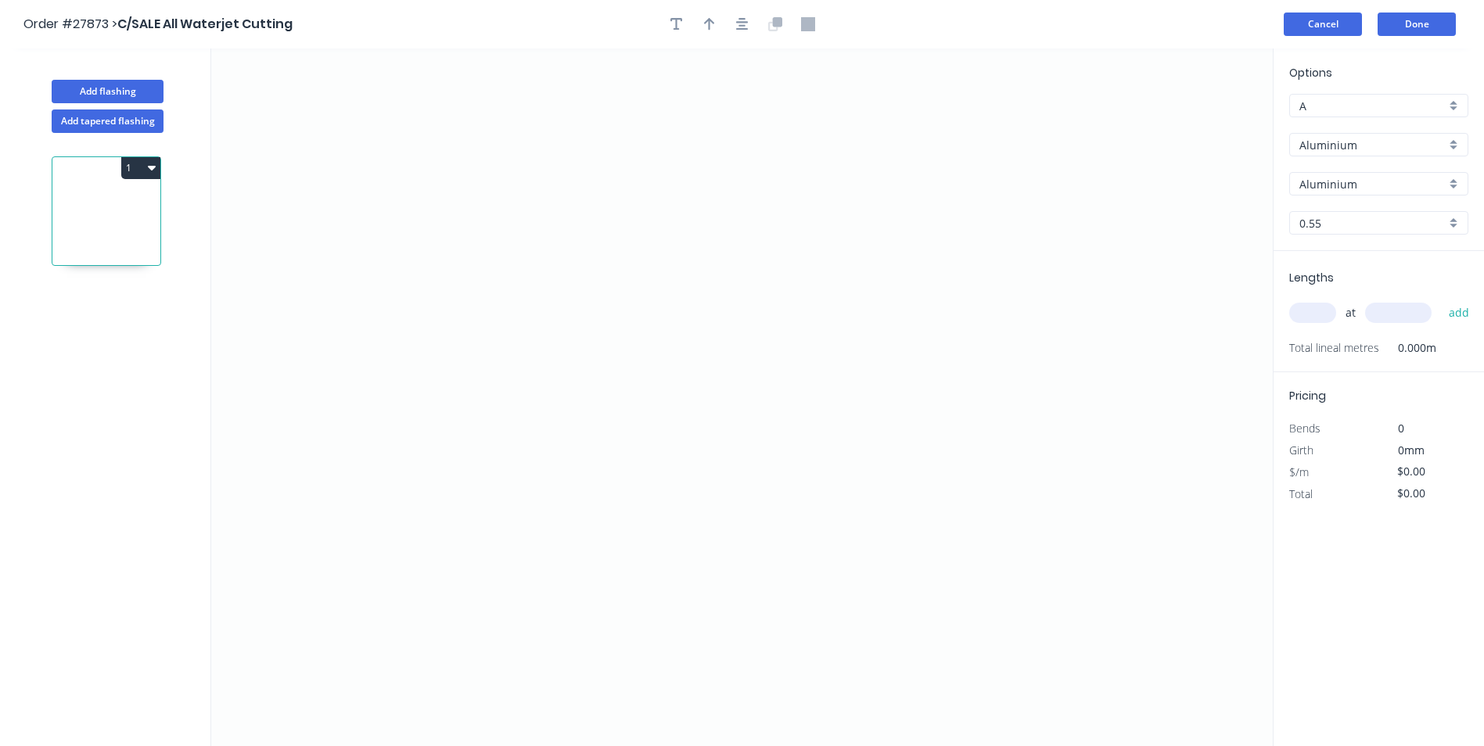
click at [1339, 18] on button "Cancel" at bounding box center [1323, 24] width 78 height 23
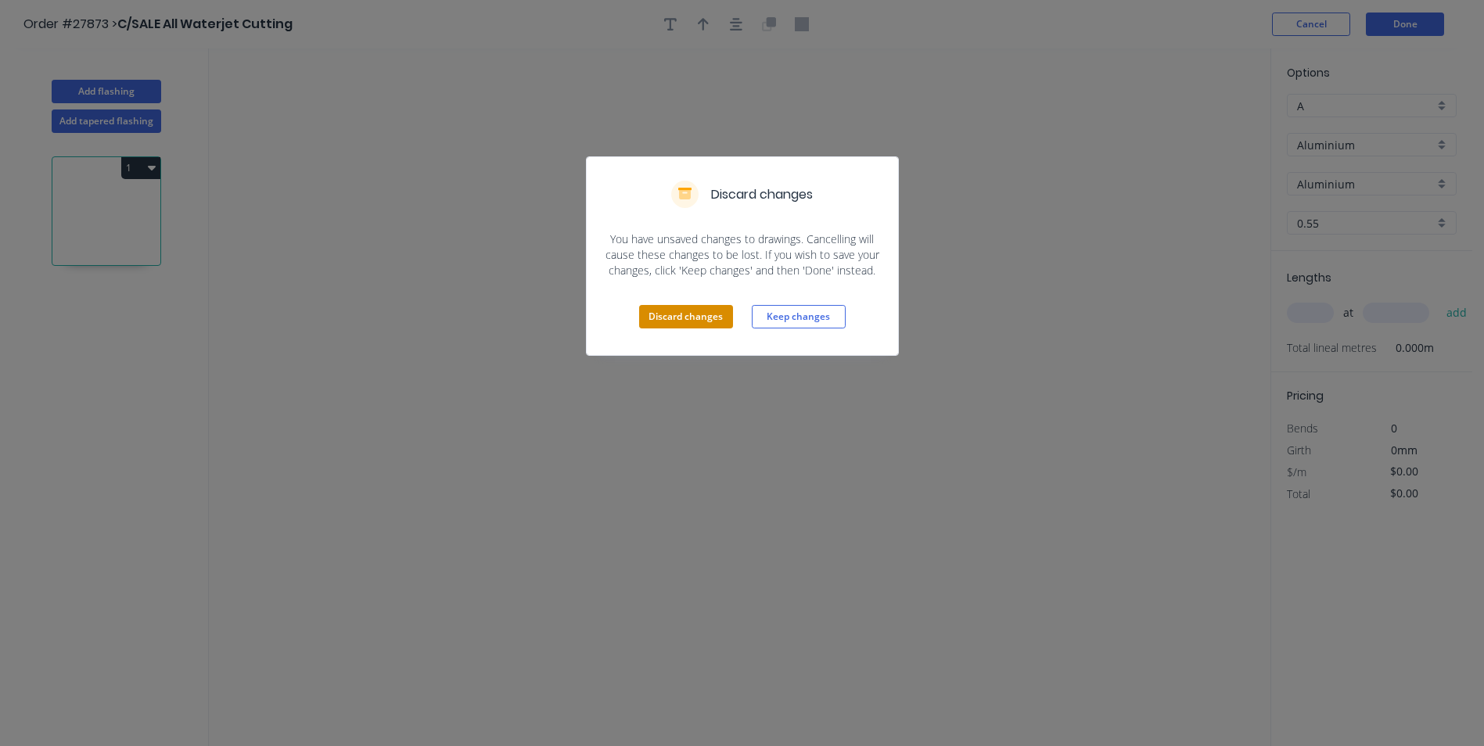
click at [717, 318] on button "Discard changes" at bounding box center [686, 316] width 94 height 23
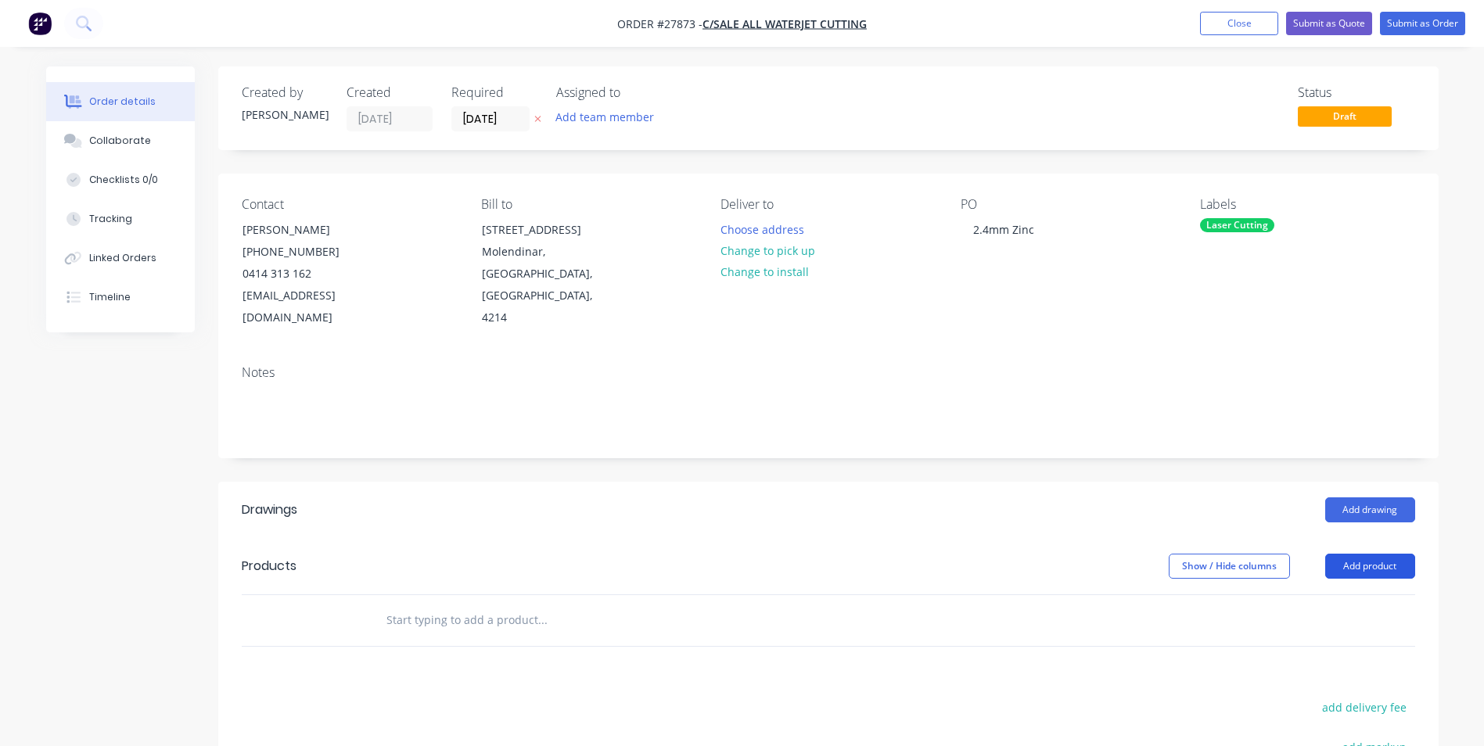
click at [1355, 554] on button "Add product" at bounding box center [1370, 566] width 90 height 25
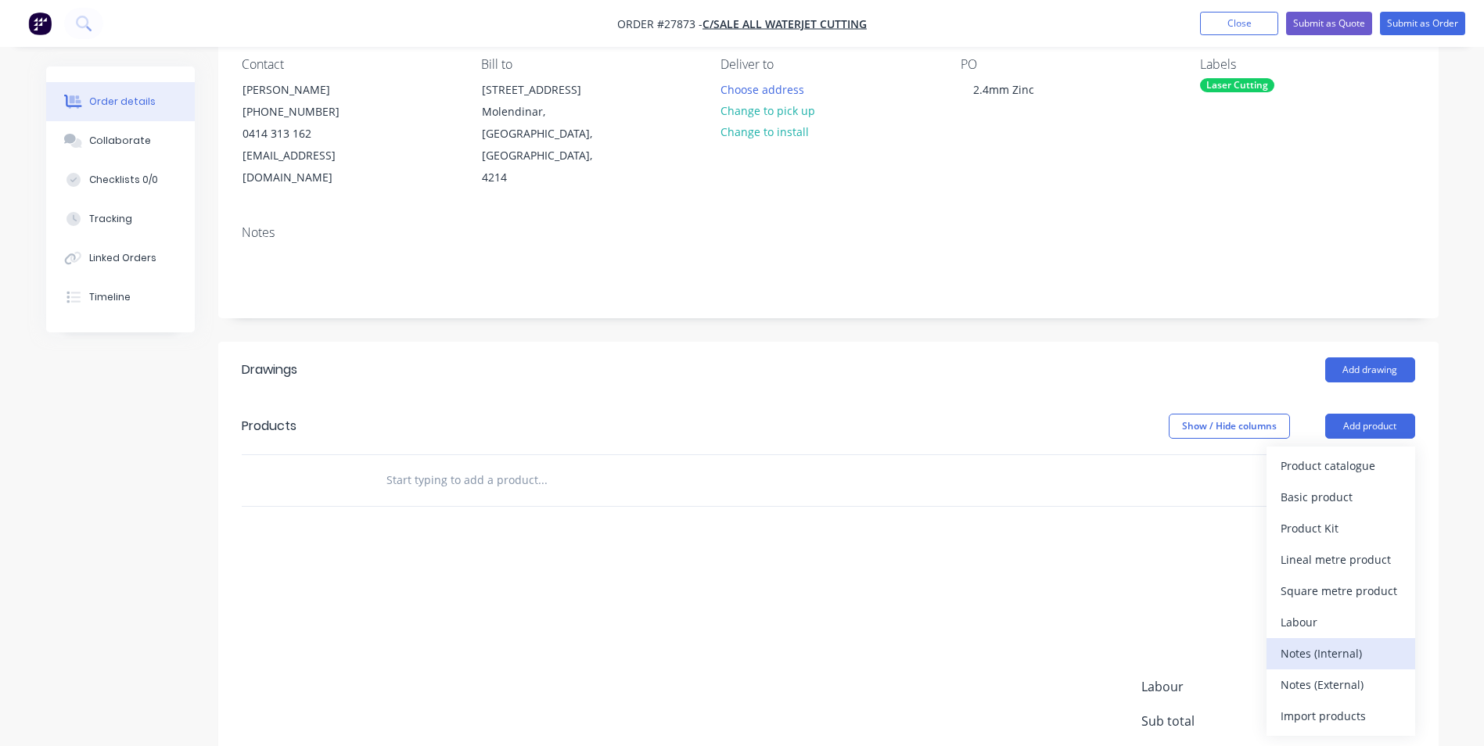
scroll to position [156, 0]
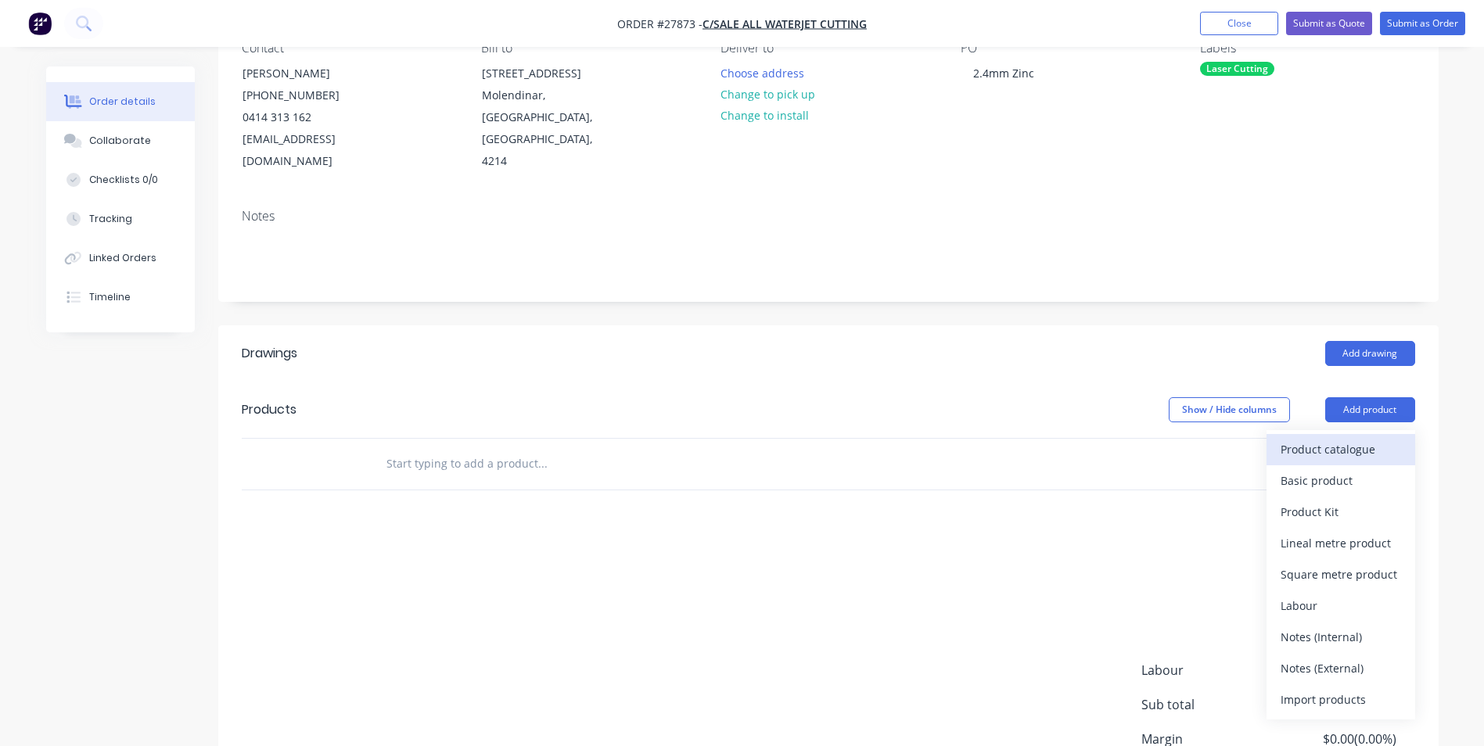
click at [1346, 438] on div "Product catalogue" at bounding box center [1341, 449] width 120 height 23
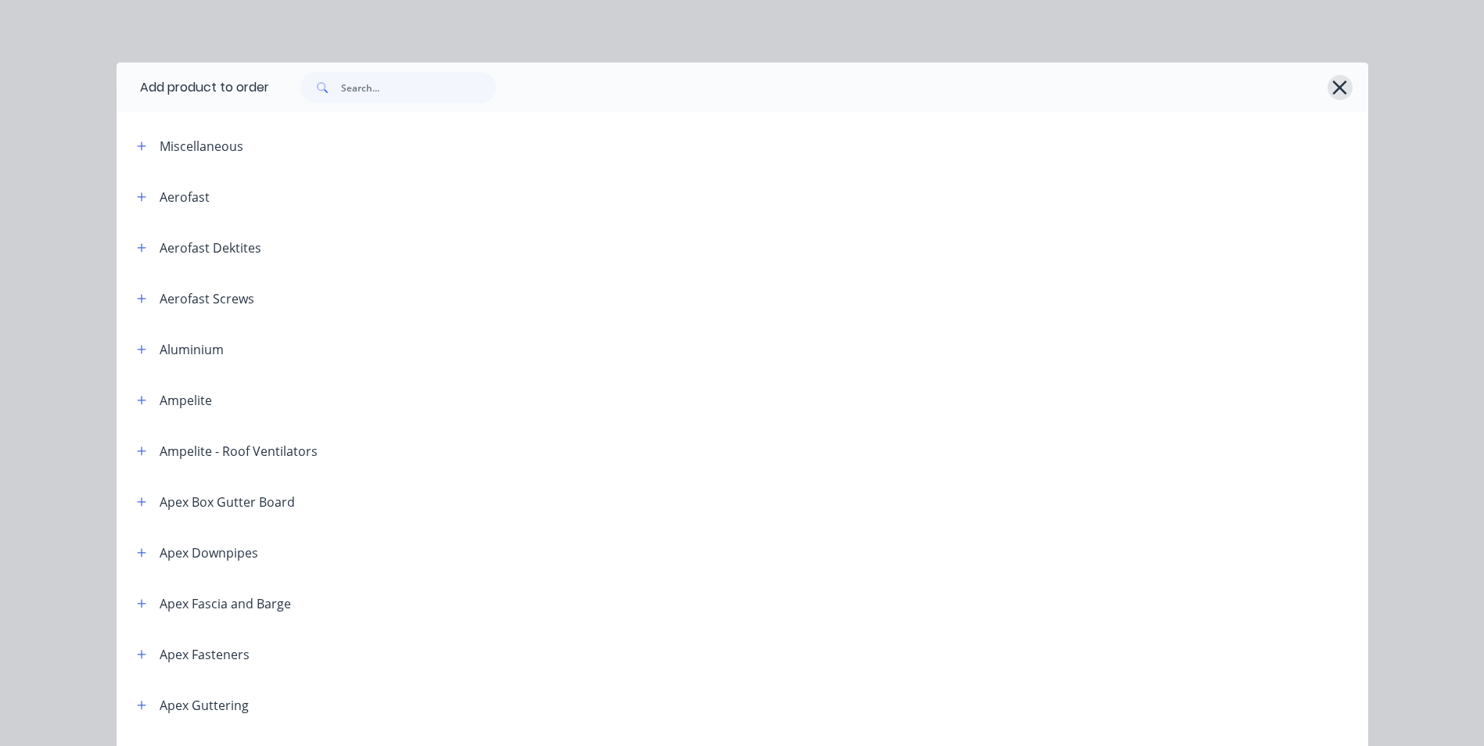
click at [1332, 91] on icon "button" at bounding box center [1340, 88] width 16 height 22
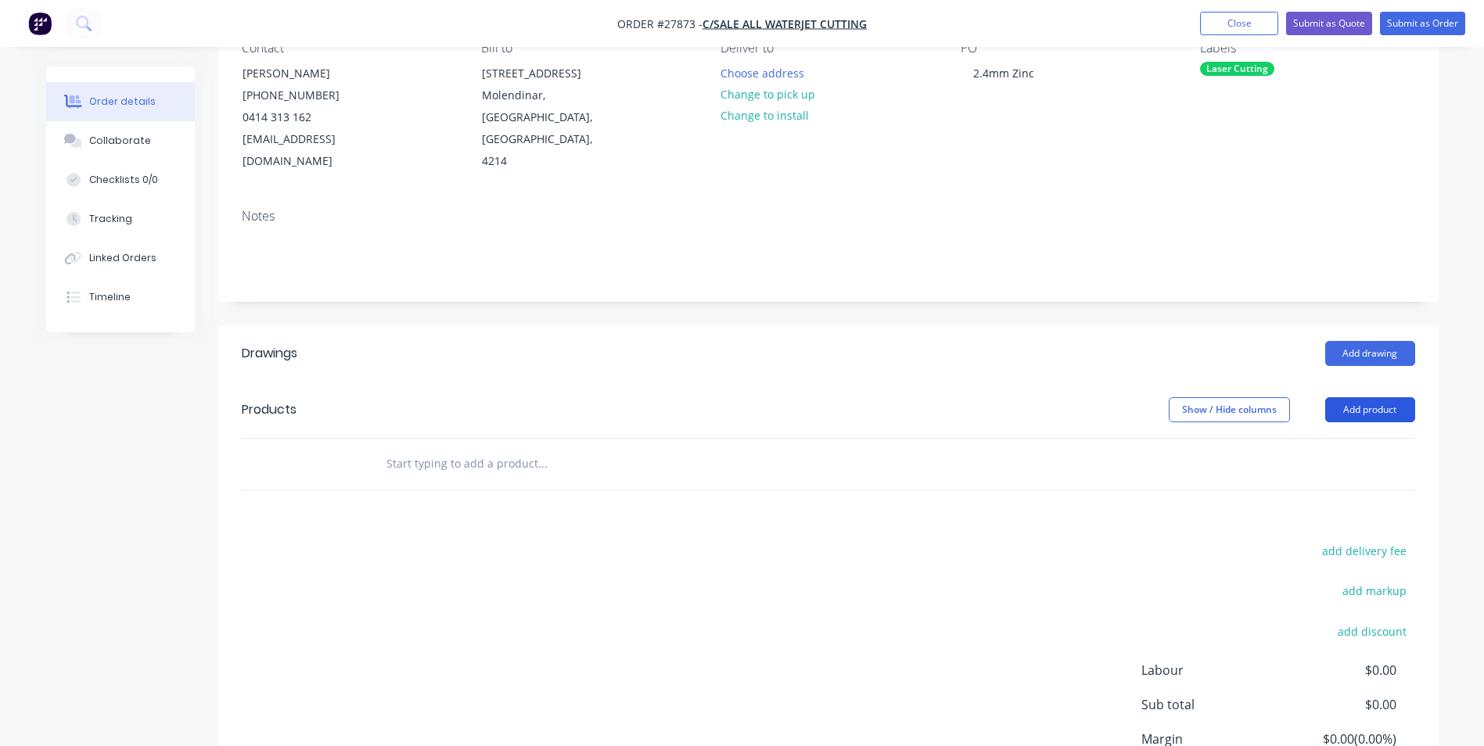
click at [1383, 397] on button "Add product" at bounding box center [1370, 409] width 90 height 25
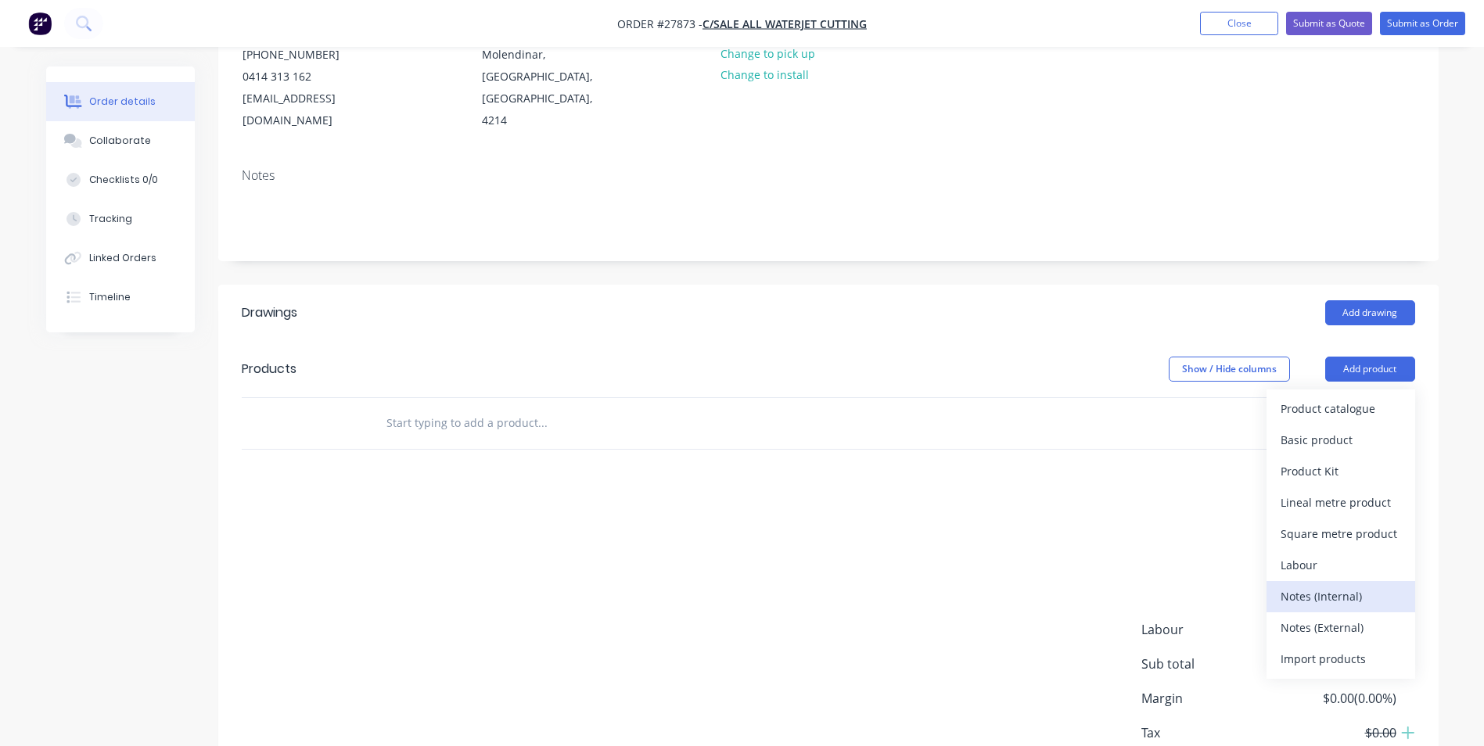
scroll to position [235, 0]
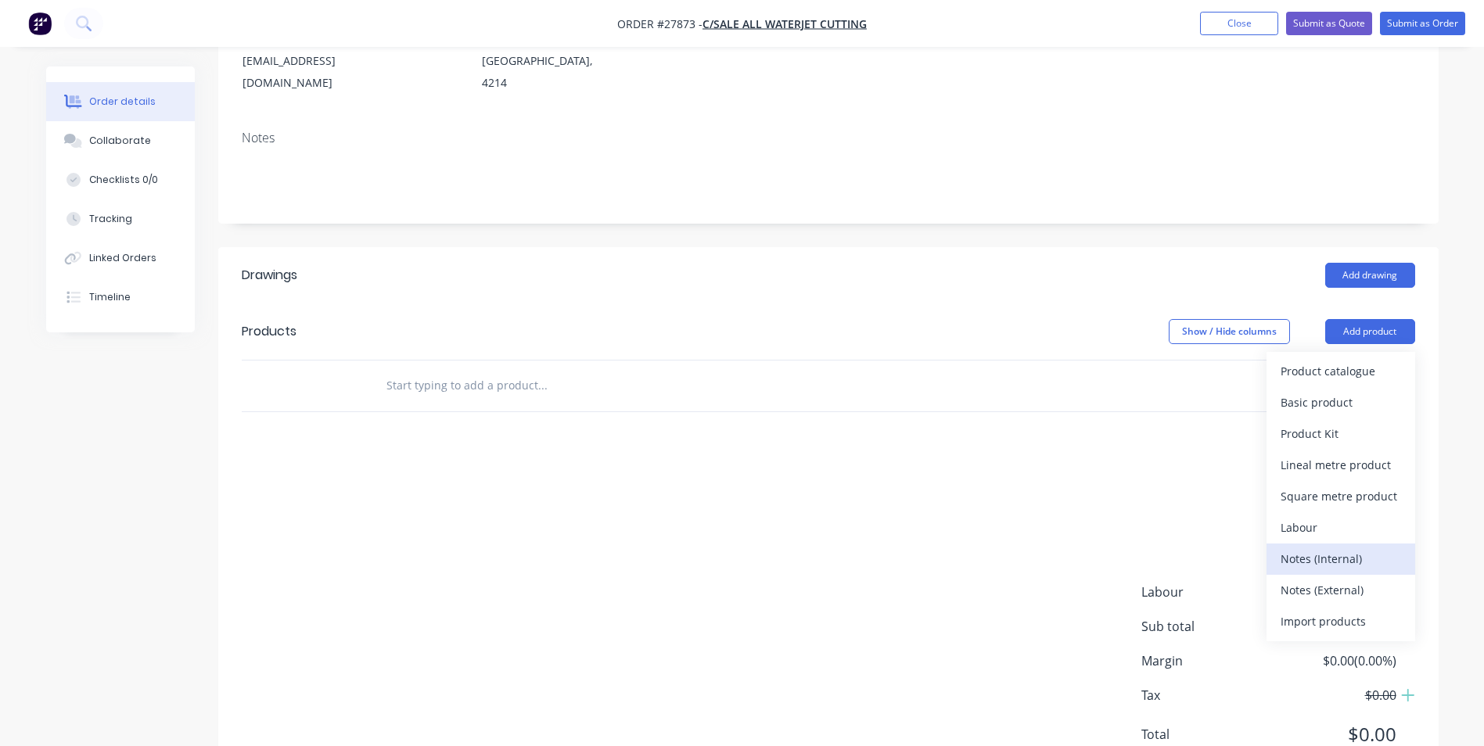
click at [1352, 548] on div "Notes (Internal)" at bounding box center [1341, 559] width 120 height 23
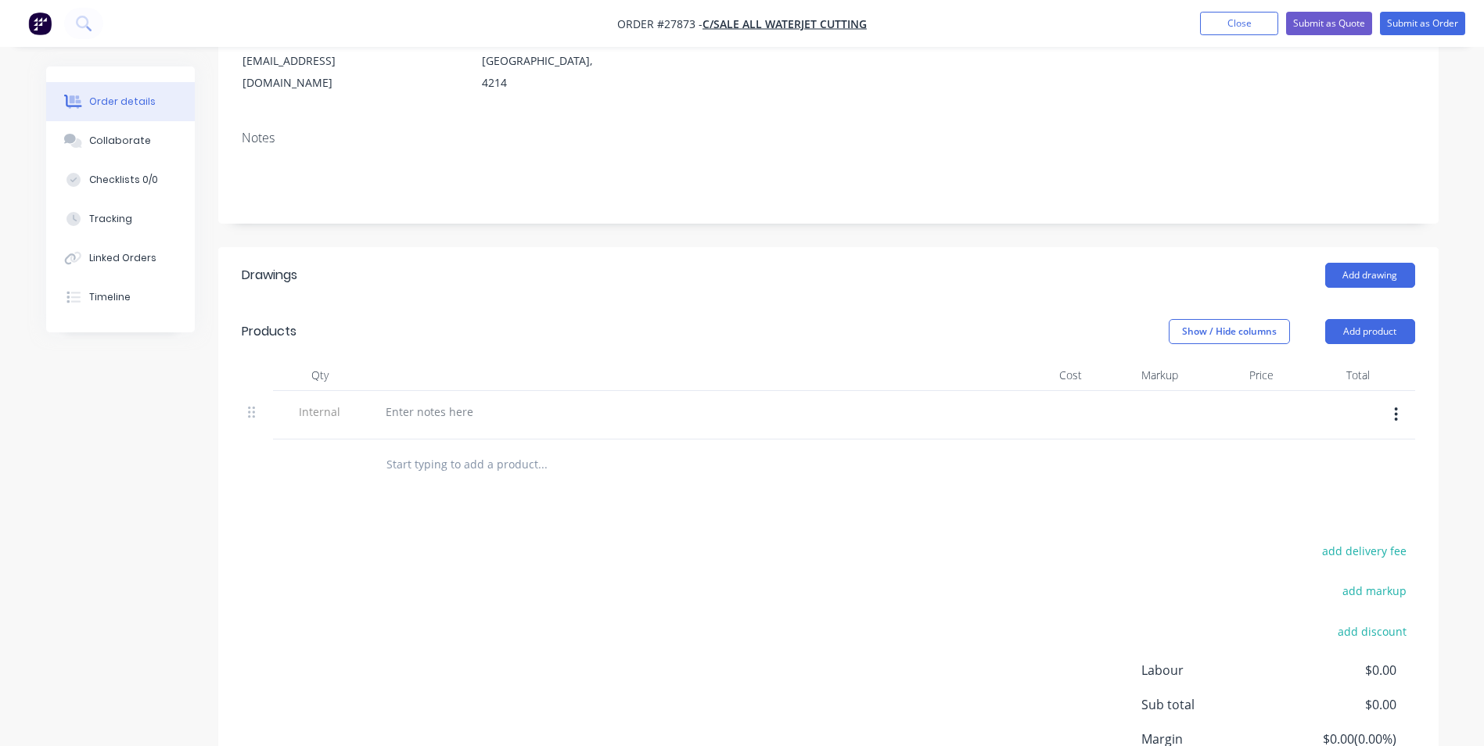
drag, startPoint x: 333, startPoint y: 398, endPoint x: 425, endPoint y: 394, distance: 91.7
click at [333, 397] on div "Internal" at bounding box center [320, 415] width 94 height 49
click at [428, 401] on div at bounding box center [429, 412] width 113 height 23
click at [456, 451] on input "text" at bounding box center [542, 464] width 313 height 31
drag, startPoint x: 518, startPoint y: 431, endPoint x: 444, endPoint y: 444, distance: 75.5
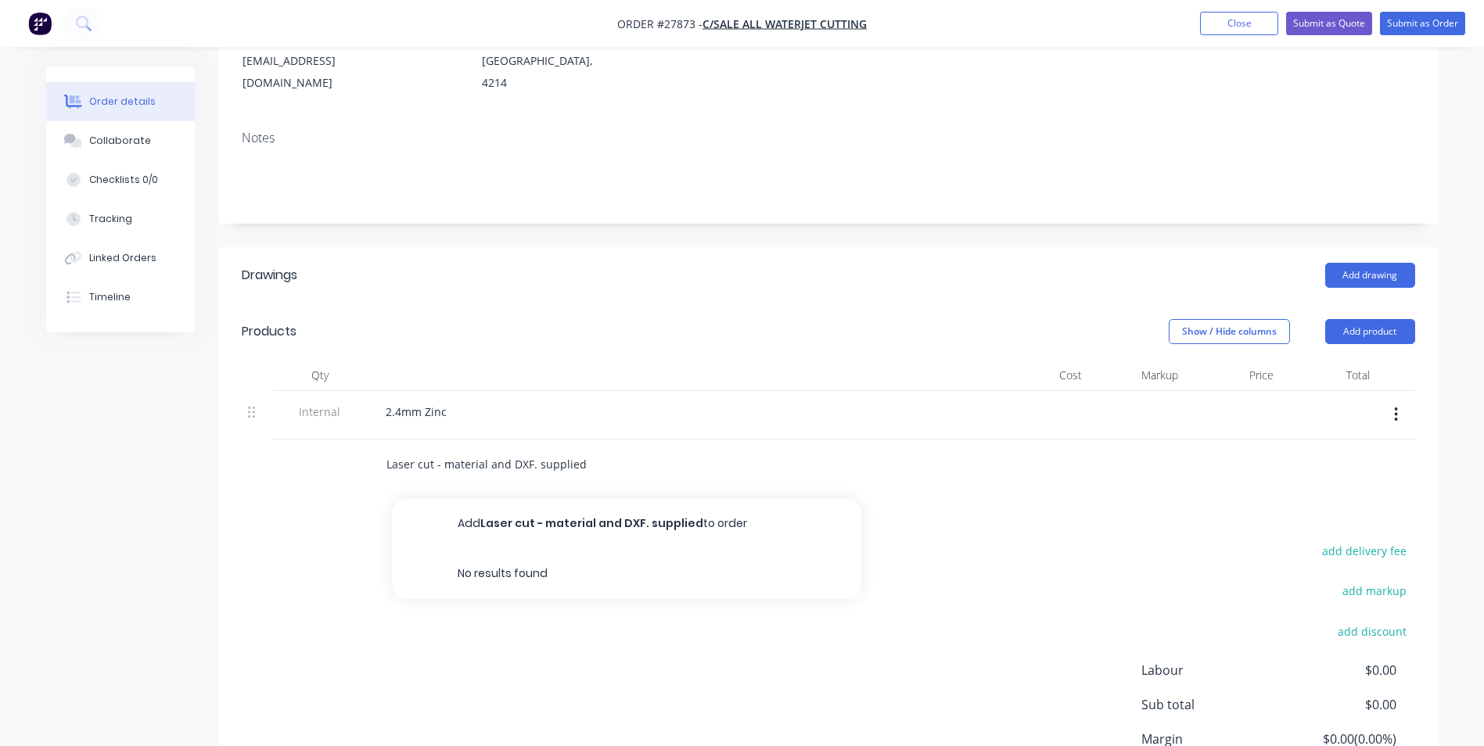
click at [444, 449] on input "Laser cut - material and DXF. supplied" at bounding box center [542, 464] width 313 height 31
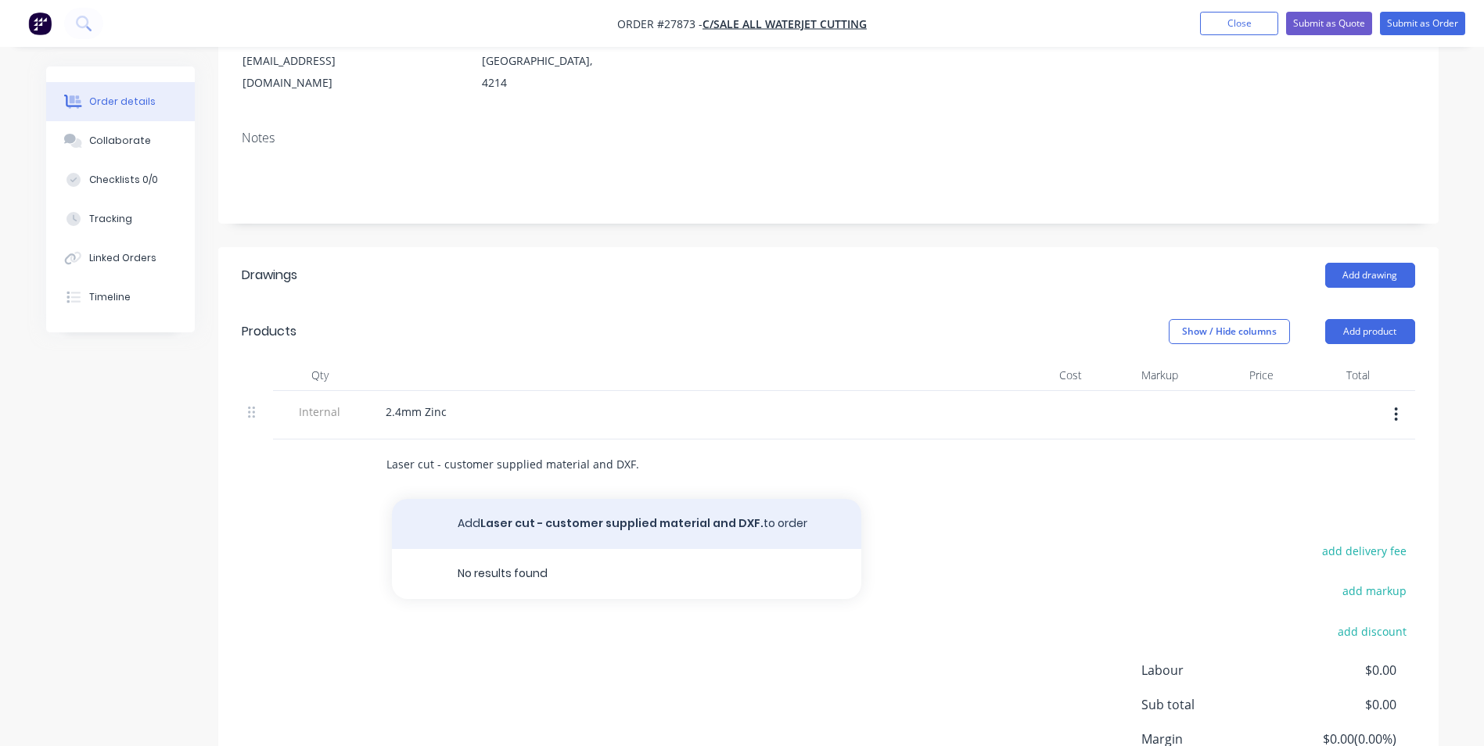
type input "Laser cut - customer supplied material and DXF."
click at [706, 499] on button "Add Laser cut - customer supplied material and DXF. to order" at bounding box center [626, 524] width 469 height 50
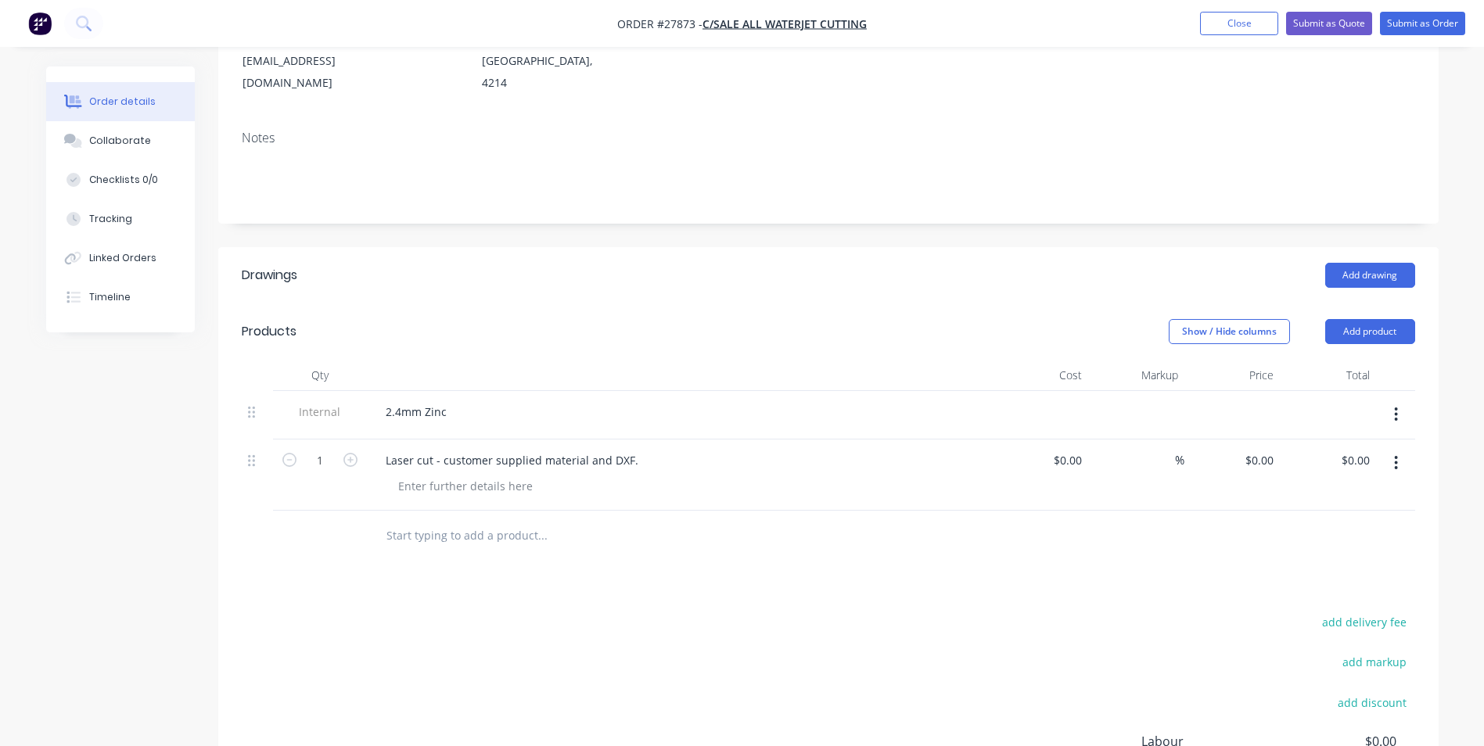
click at [1386, 401] on button "button" at bounding box center [1396, 415] width 37 height 28
click at [1304, 476] on div "Delete" at bounding box center [1341, 487] width 120 height 23
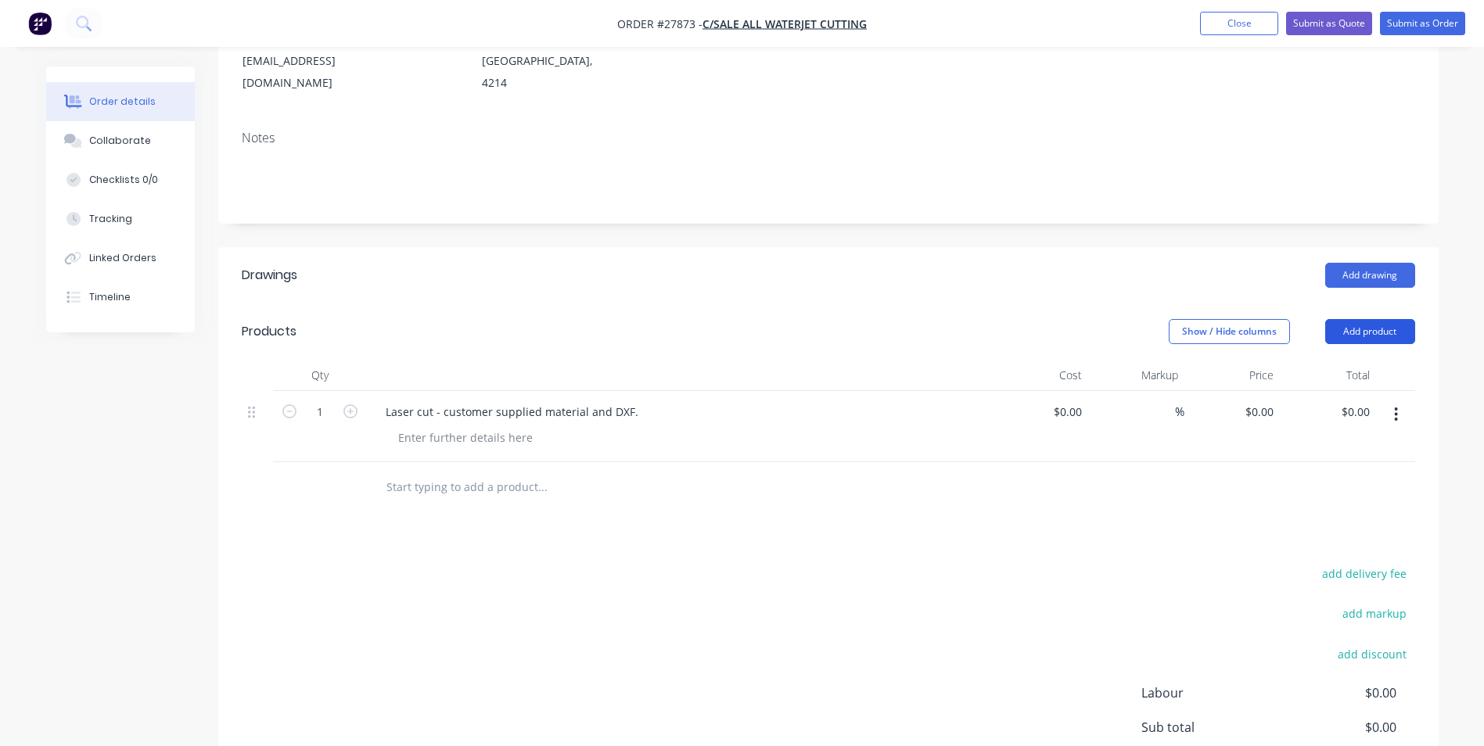
click at [1368, 319] on button "Add product" at bounding box center [1370, 331] width 90 height 25
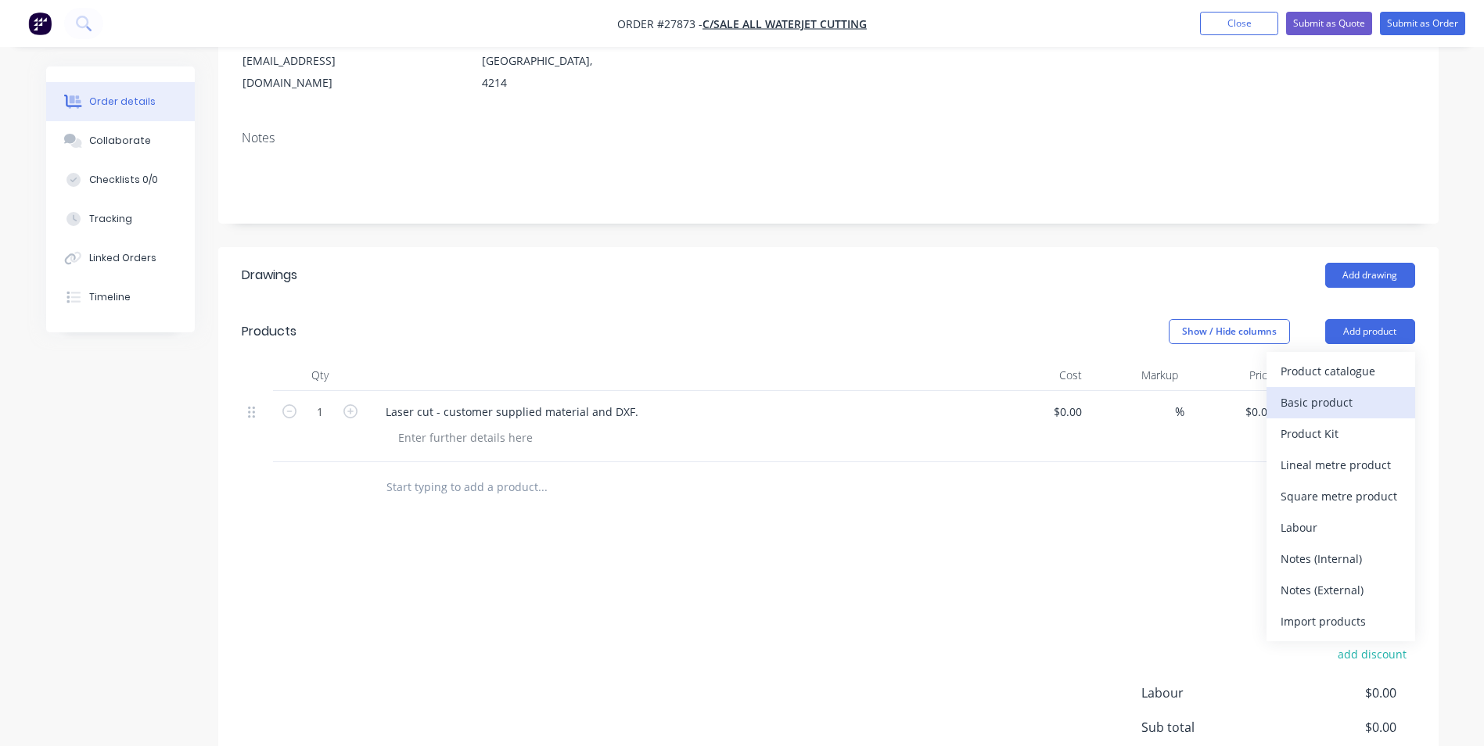
click at [1342, 391] on div "Basic product" at bounding box center [1341, 402] width 120 height 23
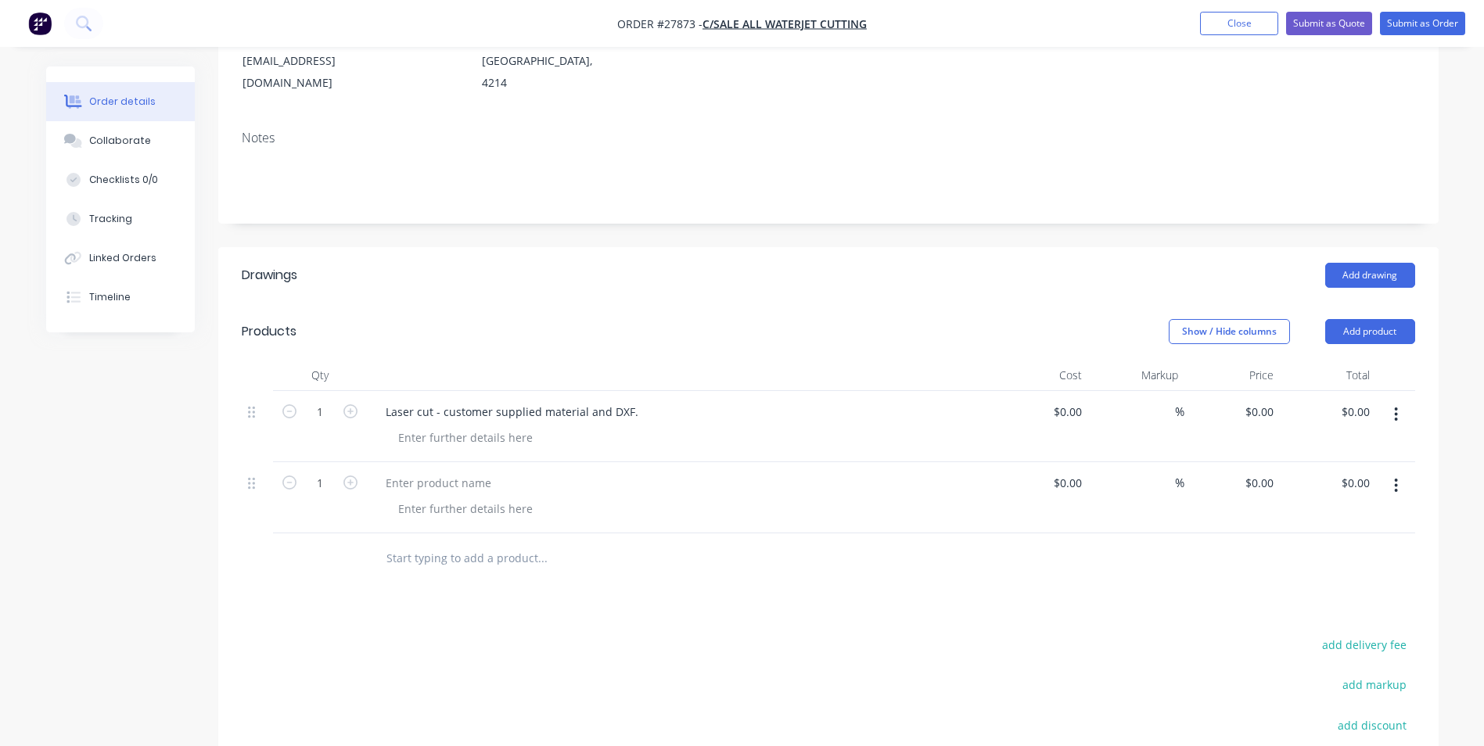
click at [1386, 472] on button "button" at bounding box center [1396, 486] width 37 height 28
drag, startPoint x: 1323, startPoint y: 597, endPoint x: 1191, endPoint y: 563, distance: 136.4
click at [1322, 609] on div "Delete" at bounding box center [1341, 620] width 120 height 23
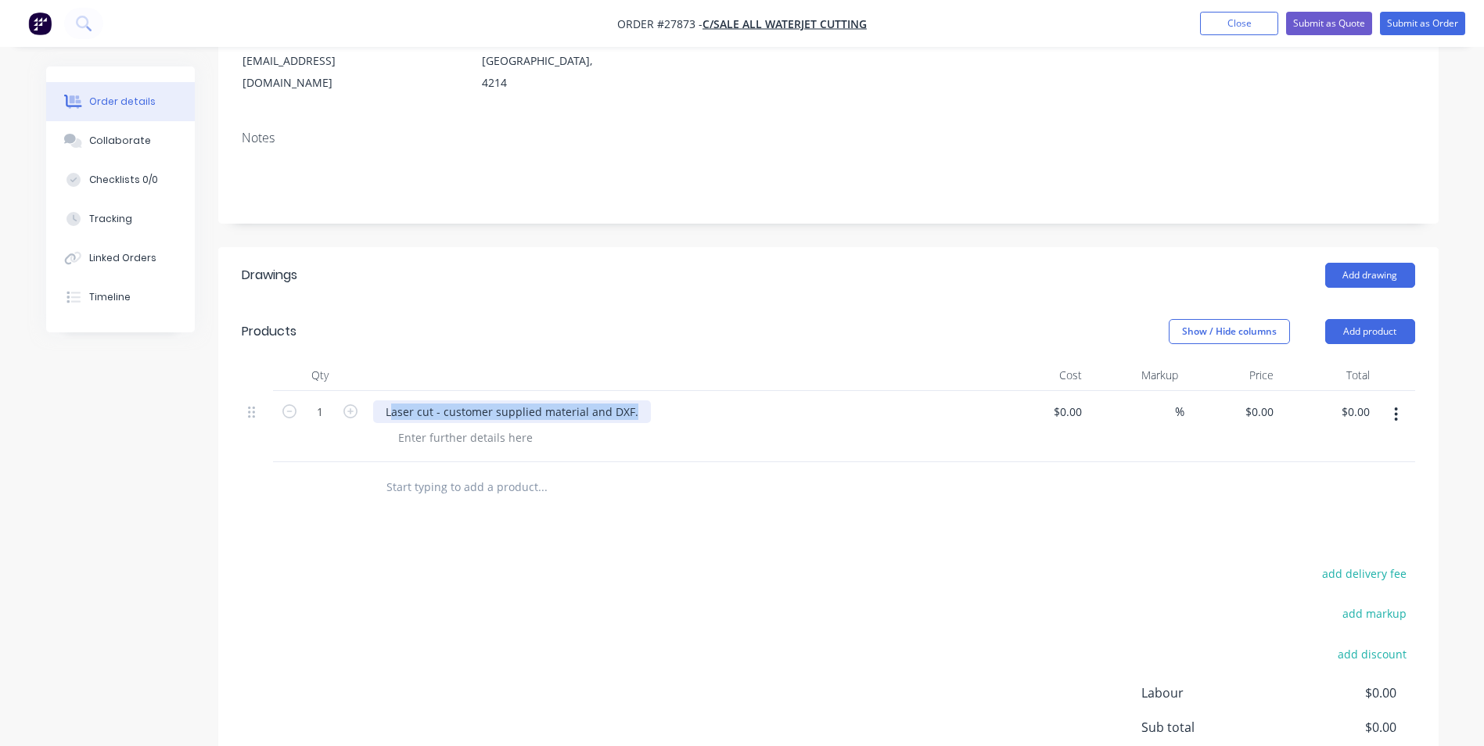
drag, startPoint x: 415, startPoint y: 394, endPoint x: 632, endPoint y: 401, distance: 216.8
click at [632, 401] on div "Laser cut - customer supplied material and DXF." at bounding box center [512, 412] width 278 height 23
click at [634, 401] on div "Laser cut - customer supplied material and DXF." at bounding box center [512, 412] width 278 height 23
drag, startPoint x: 634, startPoint y: 396, endPoint x: 380, endPoint y: 388, distance: 254.4
click at [380, 401] on div "Laser cut - customer supplied material and DXF." at bounding box center [512, 412] width 278 height 23
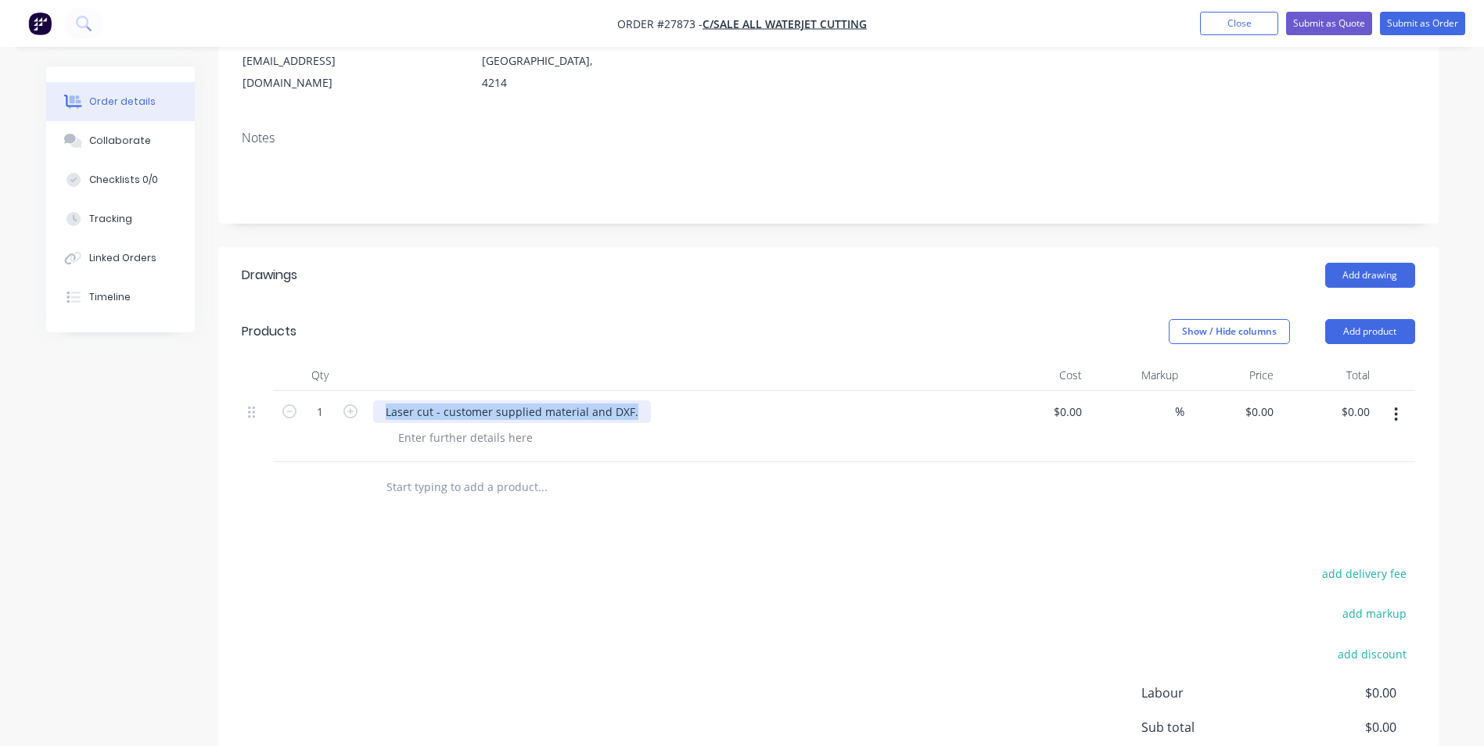
copy div "Laser cut - customer supplied material and DXF."
click at [468, 426] on div at bounding box center [466, 437] width 160 height 23
paste div
click at [446, 401] on div "2.4mm Zinc" at bounding box center [416, 412] width 86 height 23
click at [620, 329] on header "Products Show / Hide columns Add product" at bounding box center [828, 332] width 1220 height 56
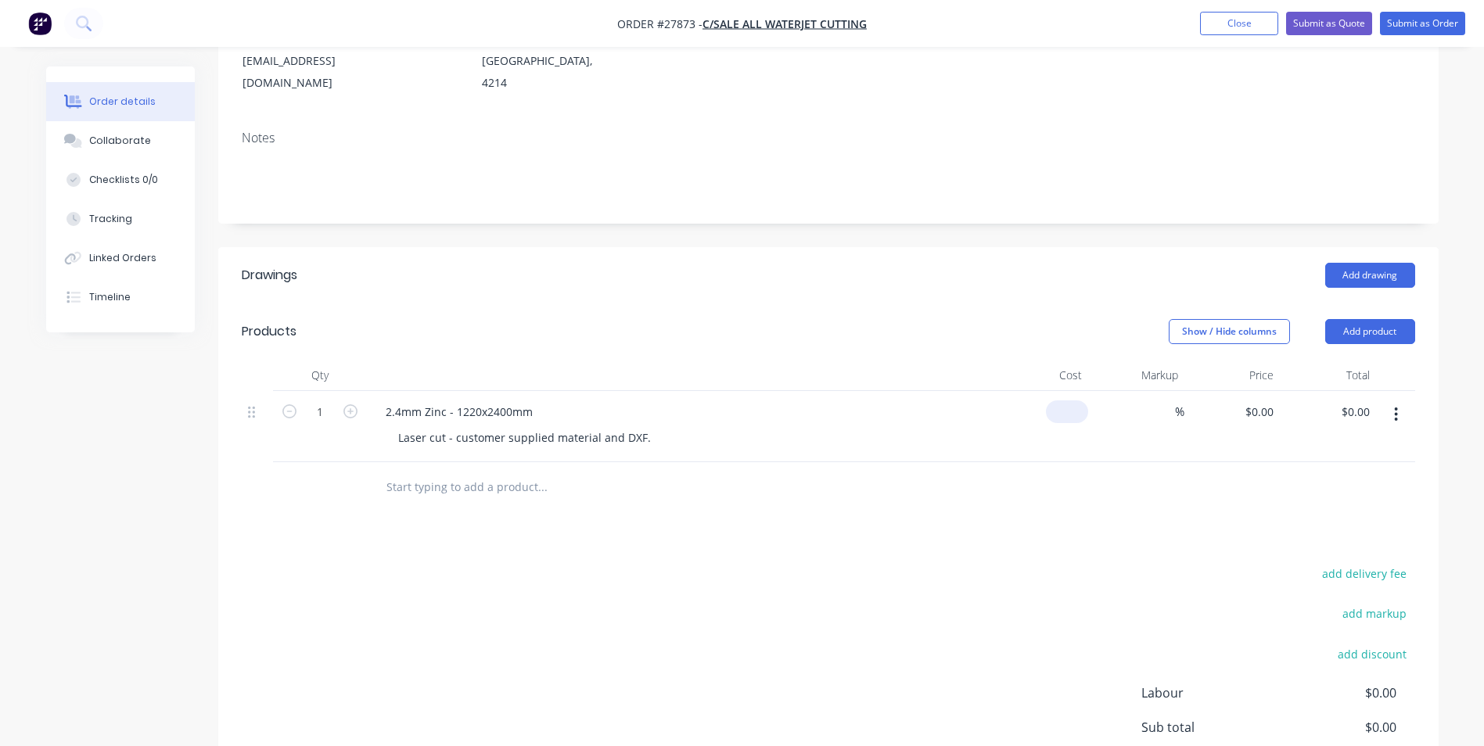
click at [1060, 391] on div "$0.00" at bounding box center [1041, 426] width 96 height 71
type input "$218.23"
click at [1066, 528] on div "Drawings Add drawing Products Show / Hide columns Add product Qty Cost Markup P…" at bounding box center [828, 568] width 1220 height 642
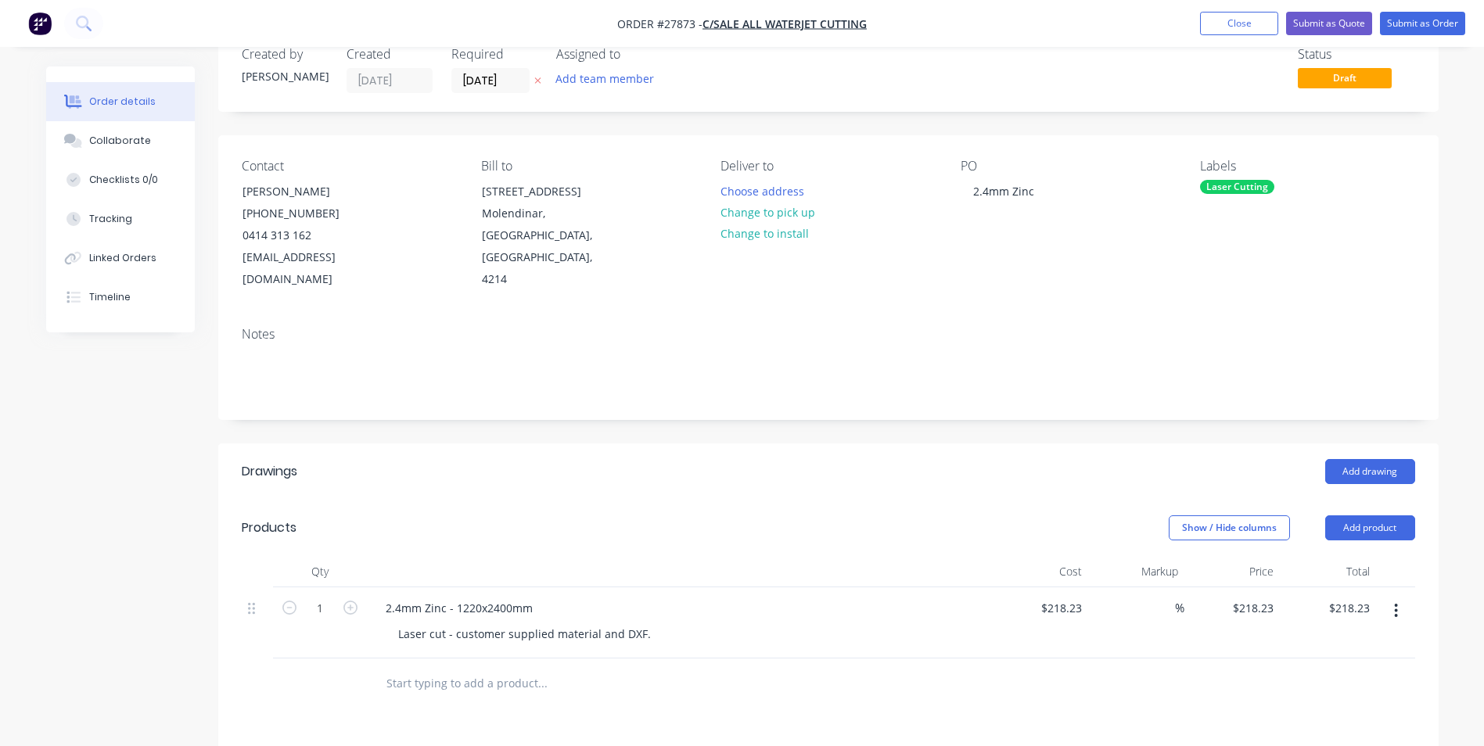
scroll to position [0, 0]
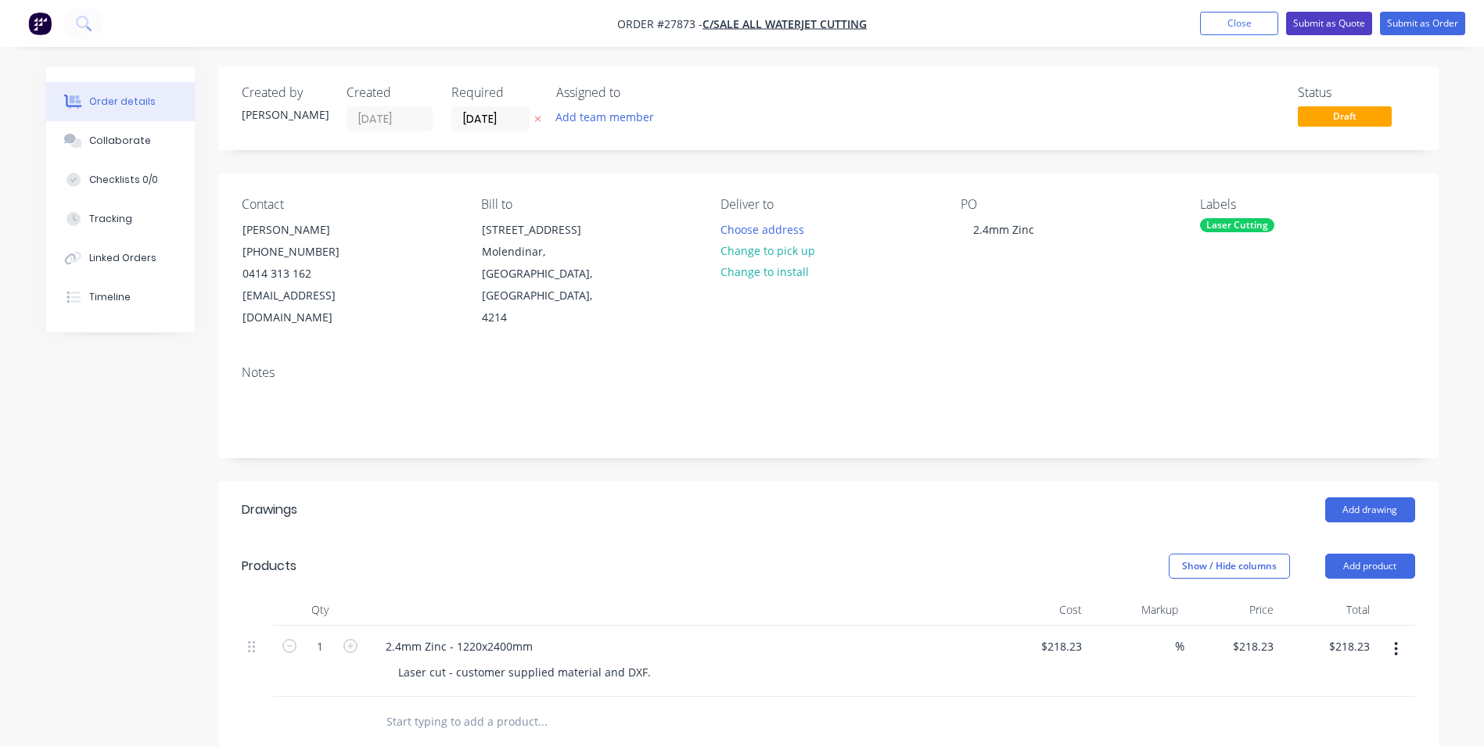
click at [1324, 17] on button "Submit as Quote" at bounding box center [1329, 23] width 86 height 23
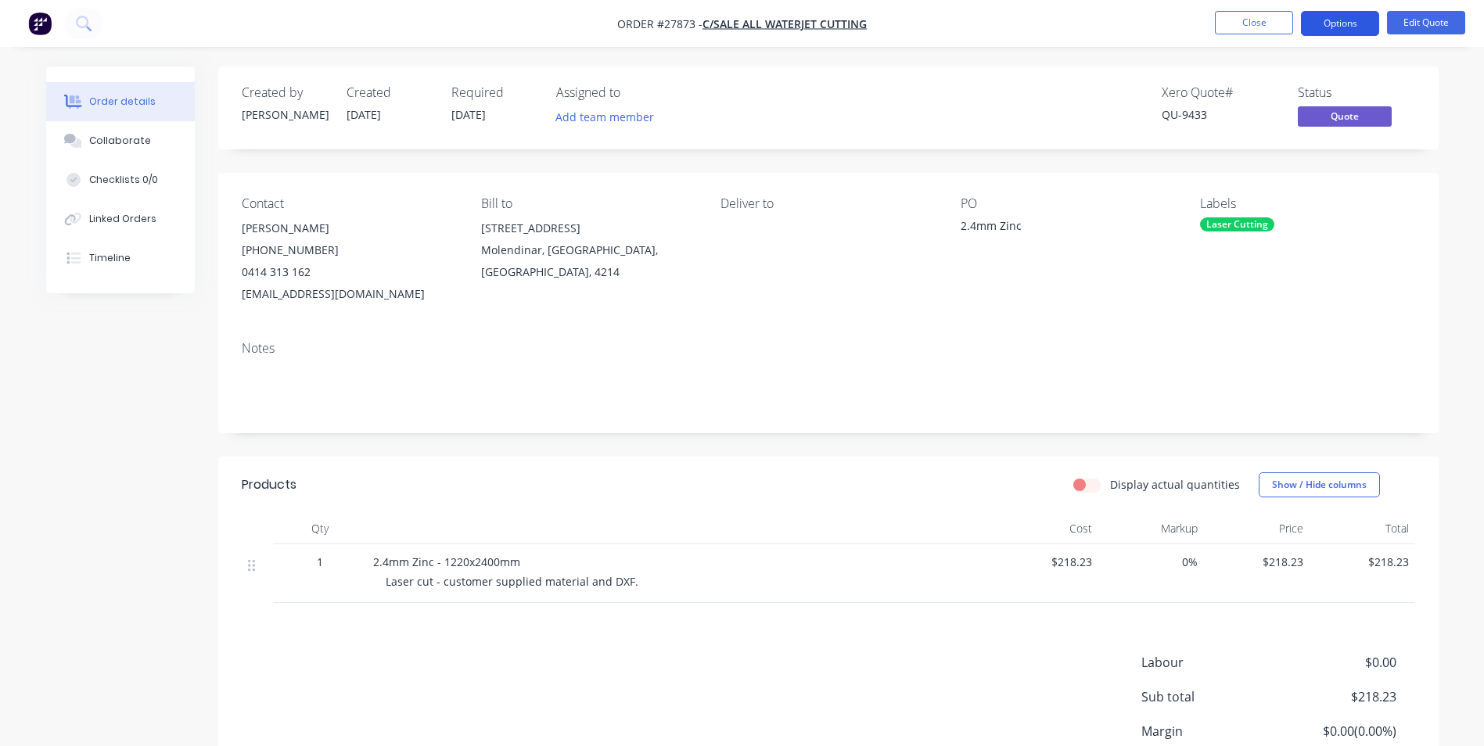
click at [1343, 15] on button "Options" at bounding box center [1340, 23] width 78 height 25
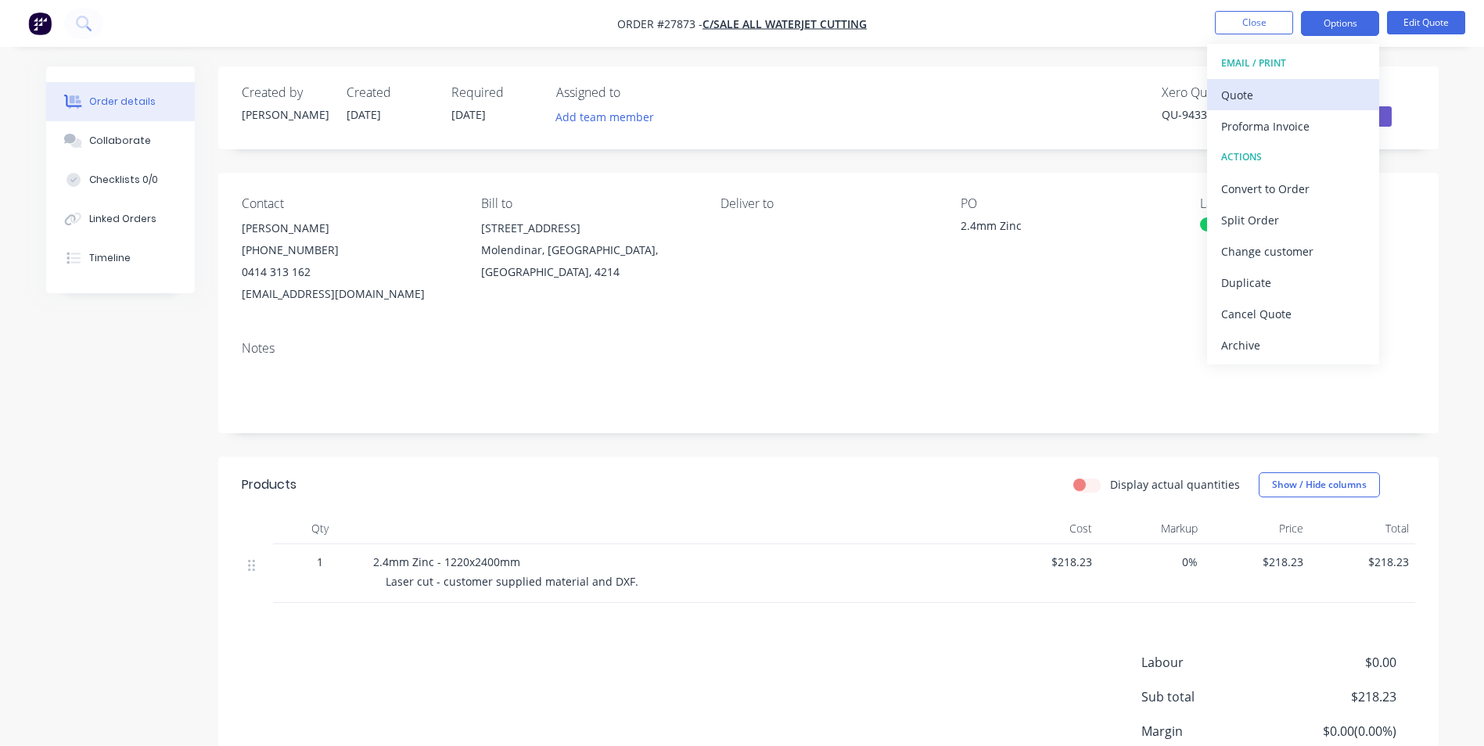
click at [1254, 88] on div "Quote" at bounding box center [1293, 95] width 144 height 23
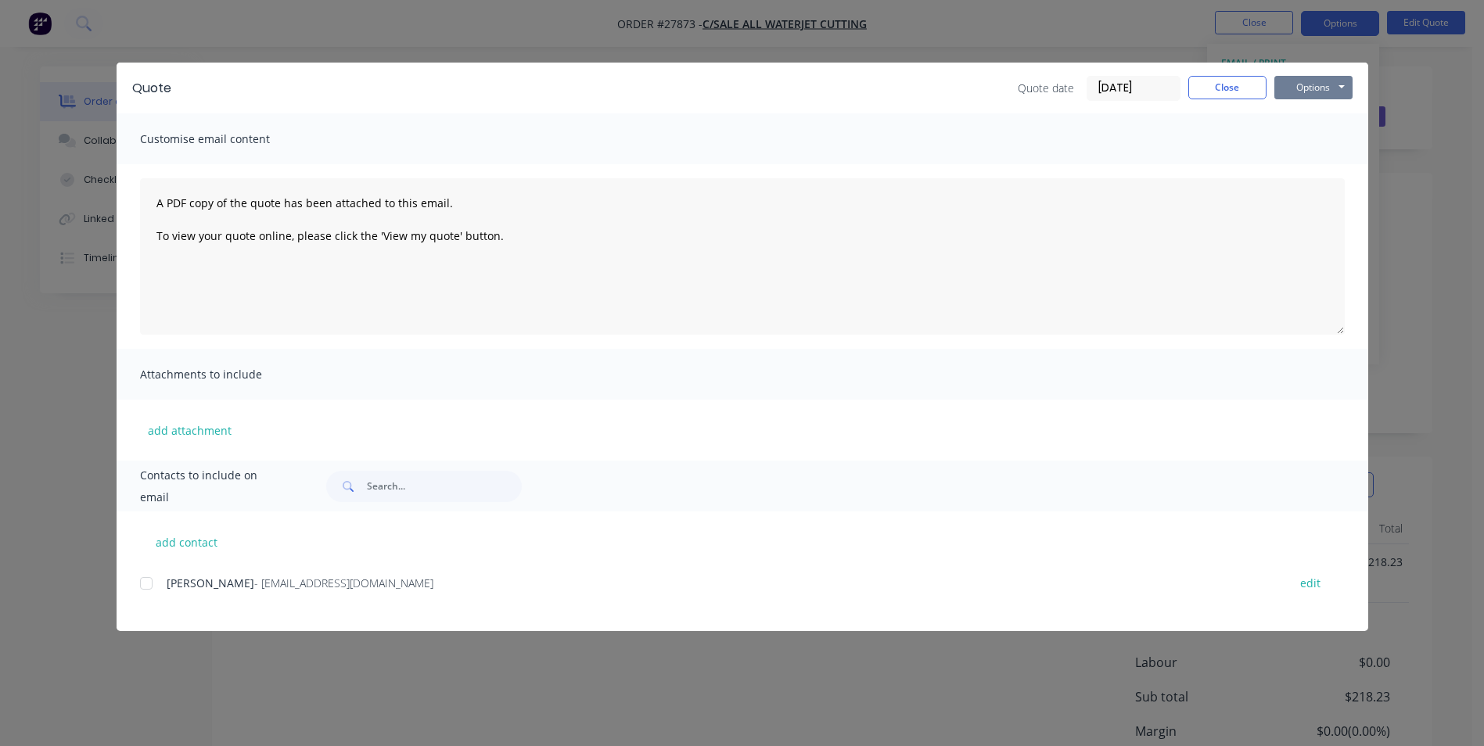
click at [1321, 81] on button "Options" at bounding box center [1313, 87] width 78 height 23
click at [1323, 135] on button "Print" at bounding box center [1324, 141] width 100 height 26
